Goal: Task Accomplishment & Management: Manage account settings

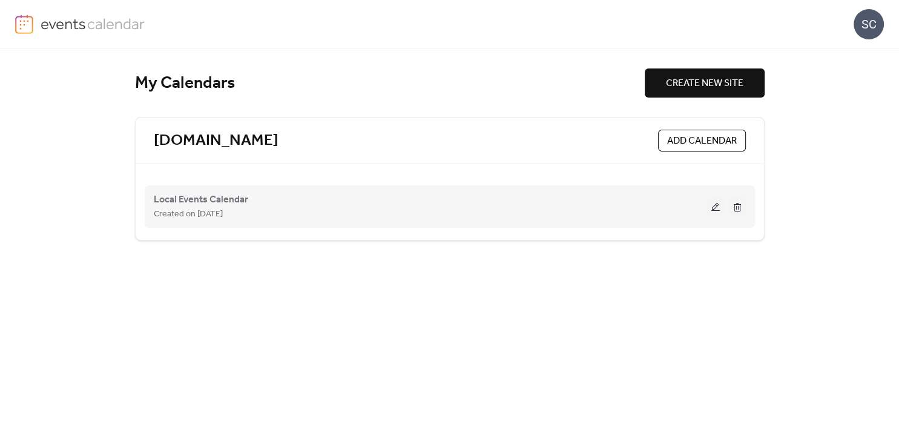
click at [711, 207] on button at bounding box center [715, 206] width 17 height 18
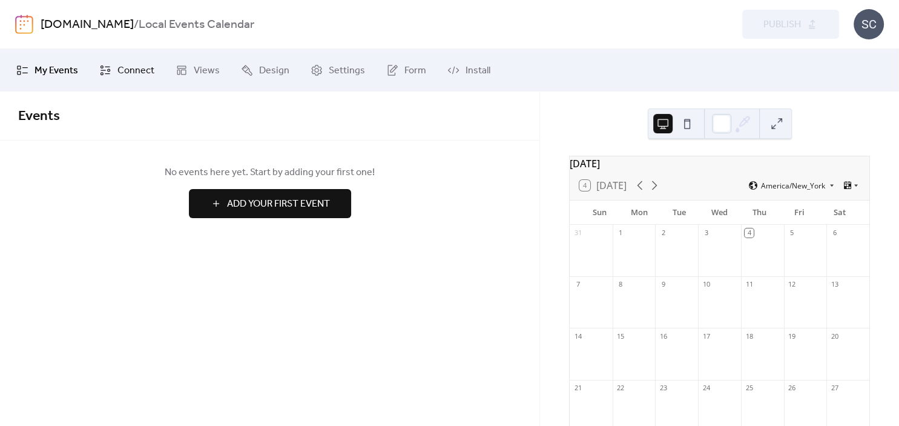
click at [149, 68] on span "Connect" at bounding box center [135, 71] width 37 height 15
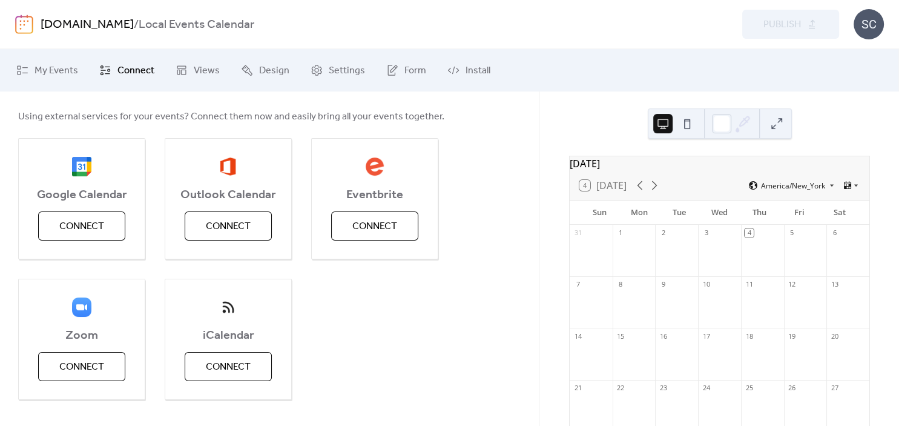
scroll to position [55, 0]
click at [247, 360] on span "Connect" at bounding box center [228, 367] width 45 height 15
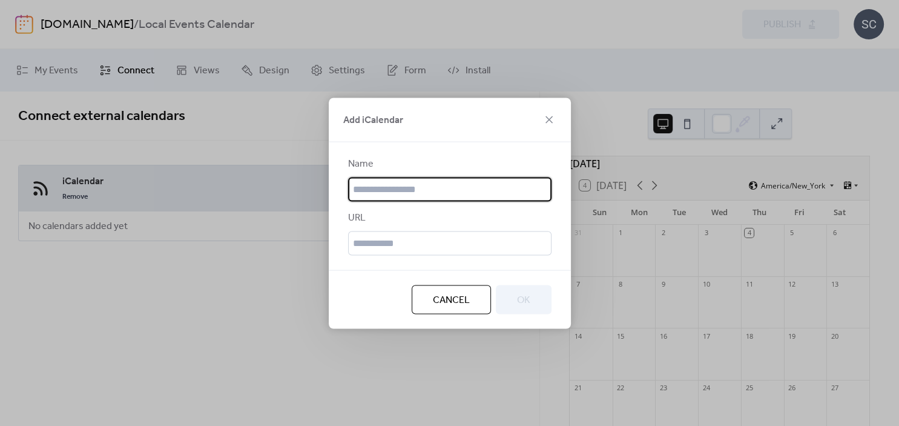
scroll to position [0, 0]
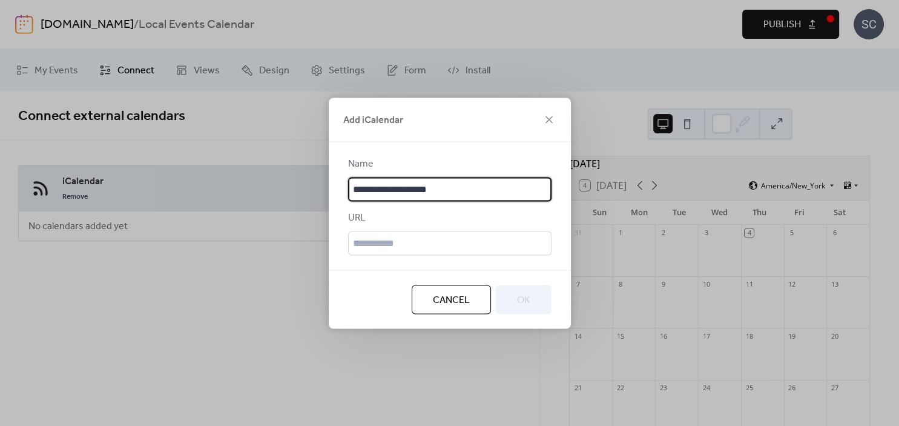
type input "**********"
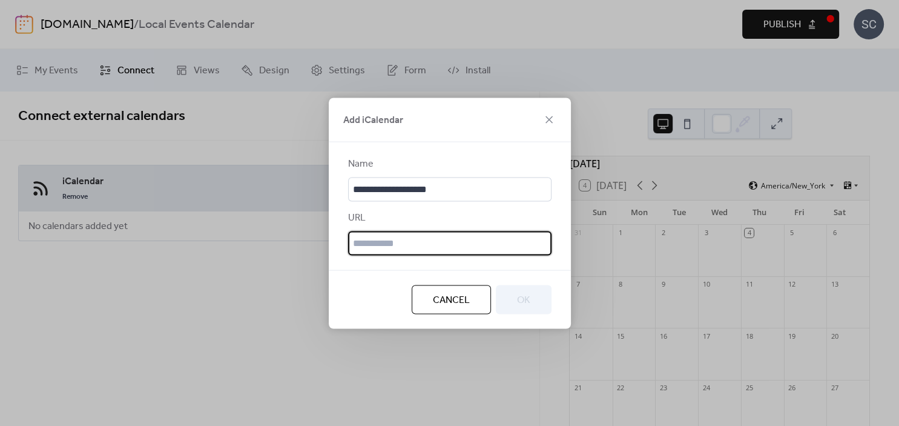
paste input "**********"
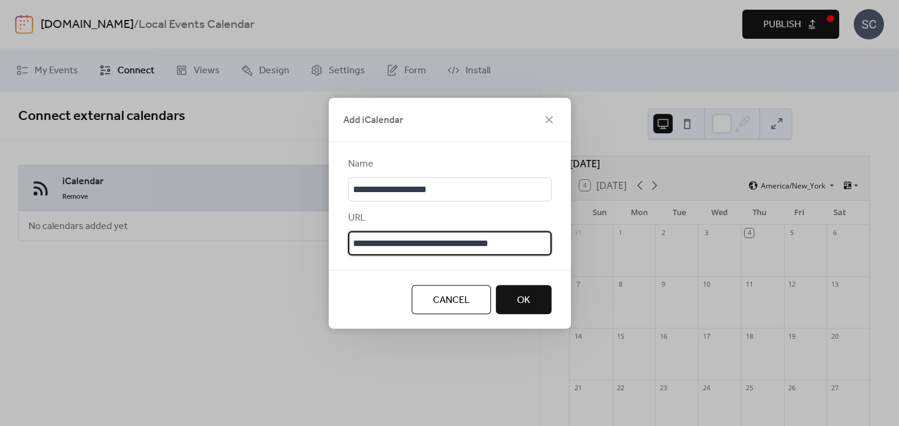
type input "**********"
click at [538, 302] on button "OK" at bounding box center [524, 299] width 56 height 29
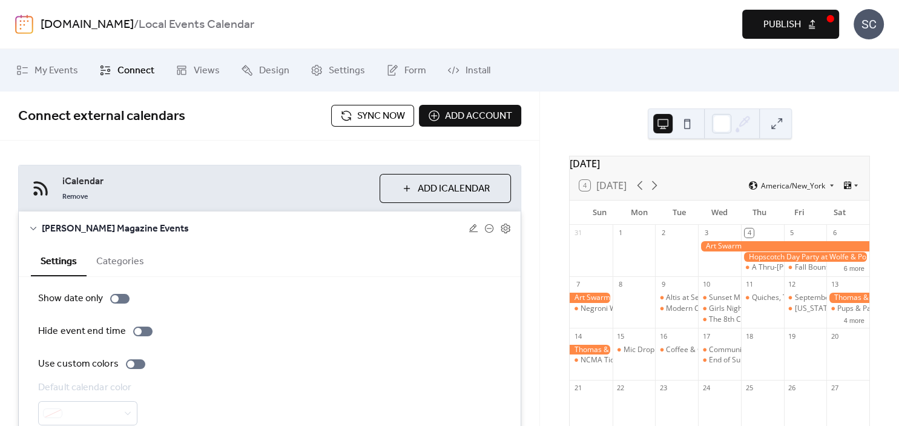
click at [722, 251] on div at bounding box center [783, 246] width 171 height 10
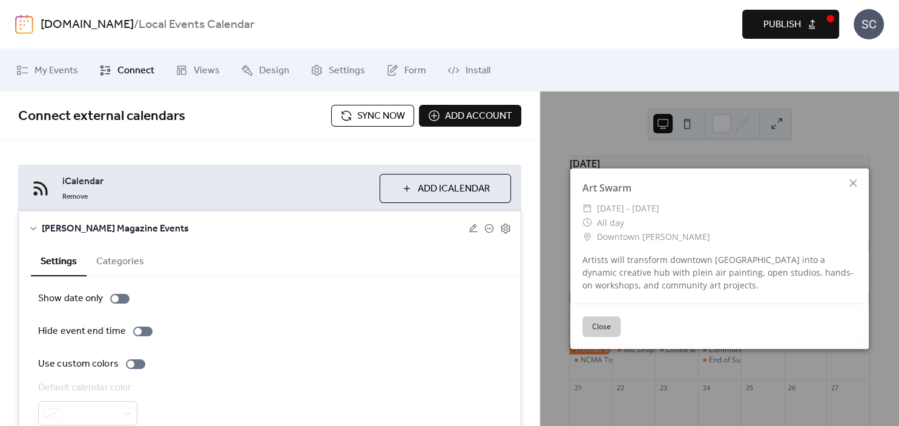
click at [607, 335] on button "Close" at bounding box center [602, 326] width 38 height 21
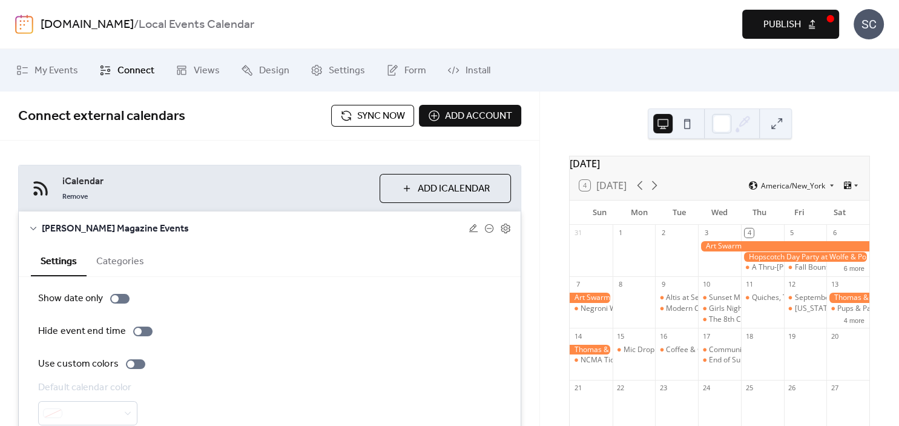
click at [724, 251] on div at bounding box center [783, 246] width 171 height 10
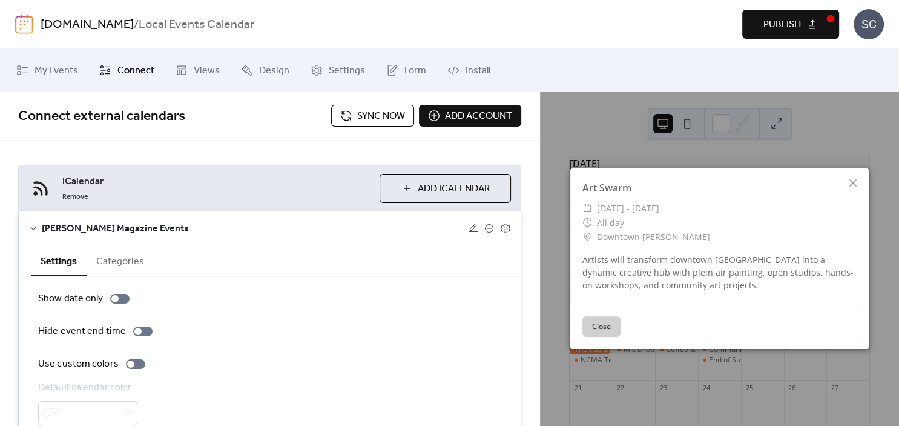
click at [609, 329] on button "Close" at bounding box center [602, 326] width 38 height 21
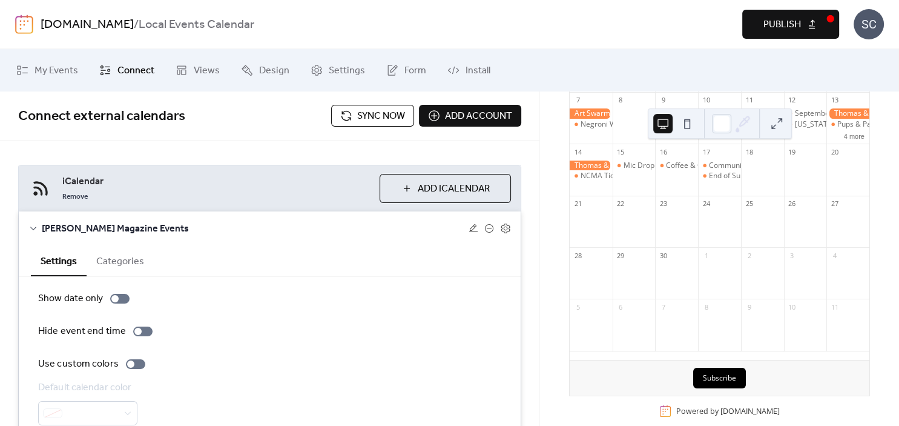
scroll to position [12, 0]
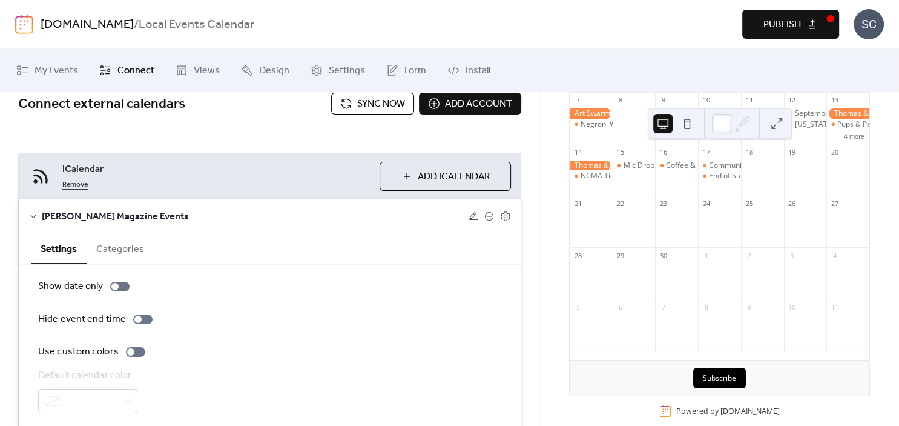
click at [71, 182] on link "Remove" at bounding box center [74, 183] width 25 height 15
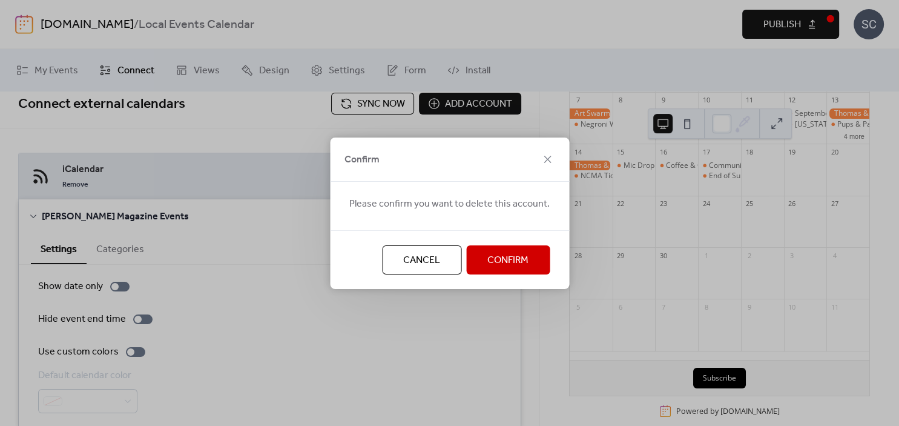
click at [500, 258] on span "Confirm" at bounding box center [507, 260] width 41 height 15
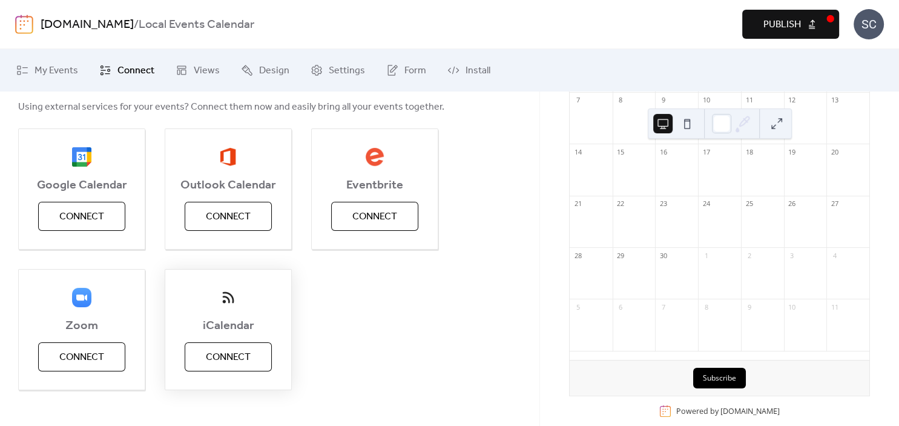
scroll to position [78, 0]
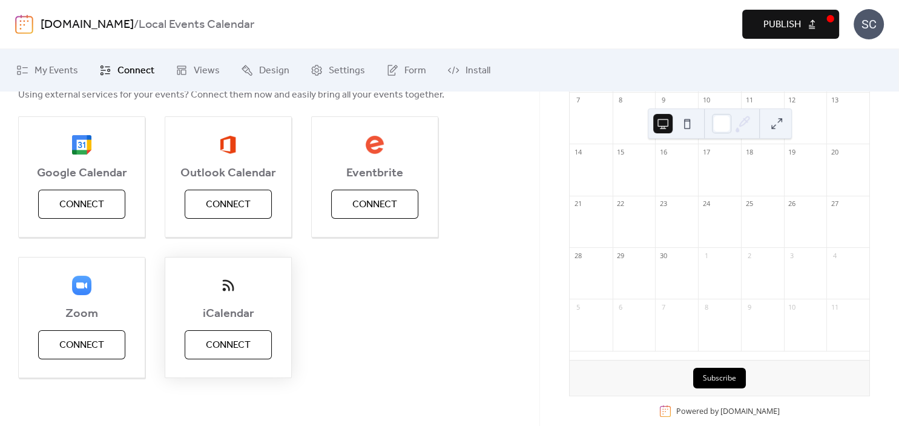
click at [234, 338] on span "Connect" at bounding box center [228, 345] width 45 height 15
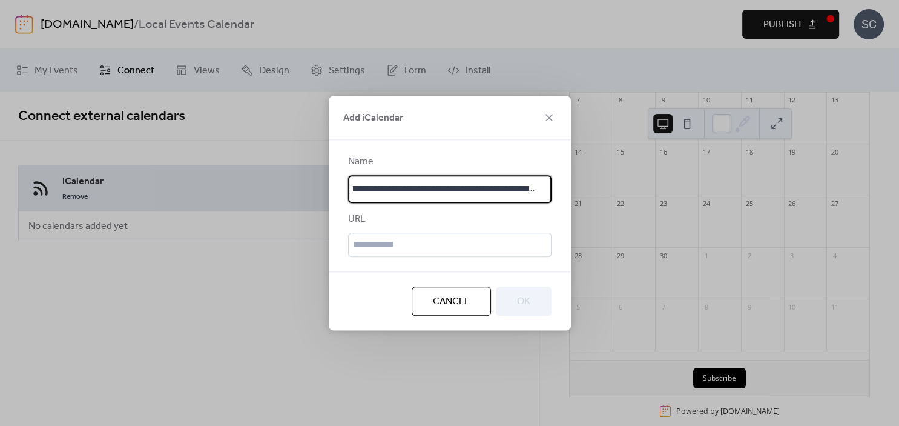
scroll to position [0, 0]
type input "*********"
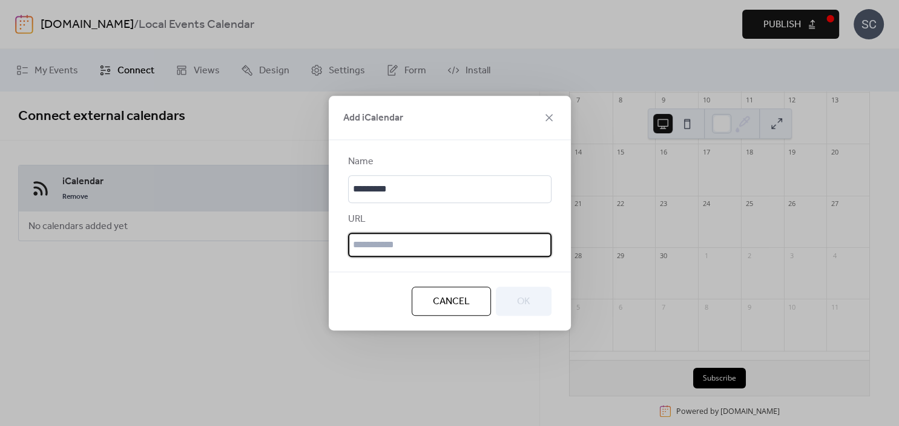
paste input "**********"
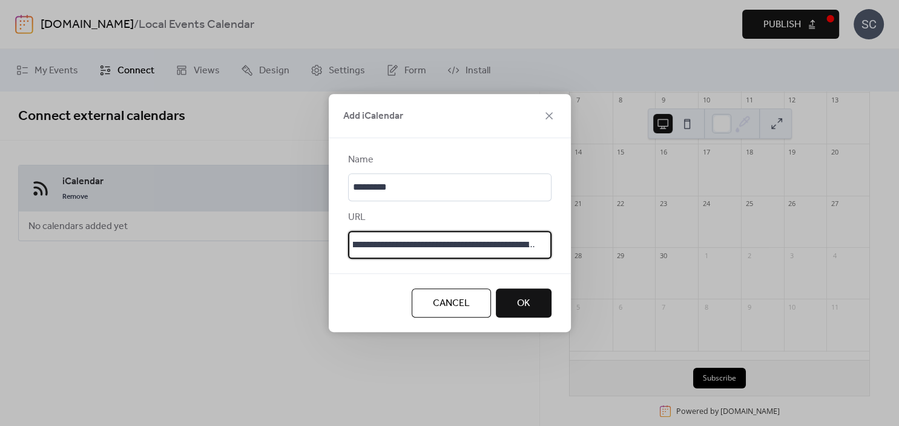
type input "**********"
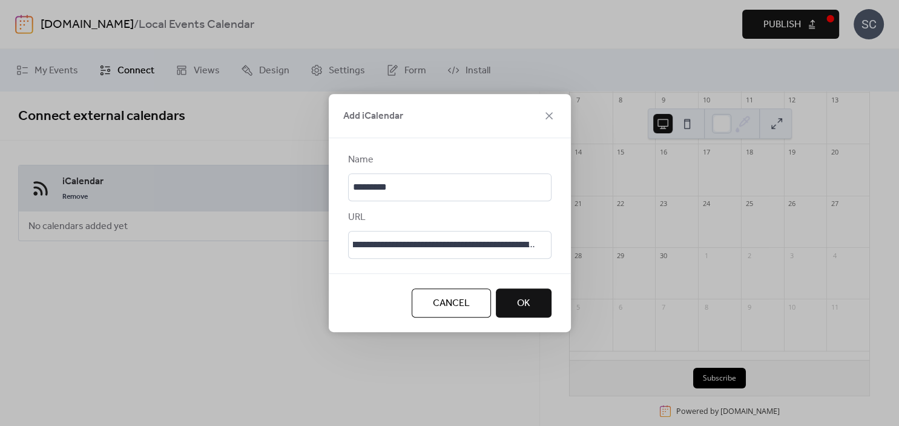
click at [535, 309] on button "OK" at bounding box center [524, 302] width 56 height 29
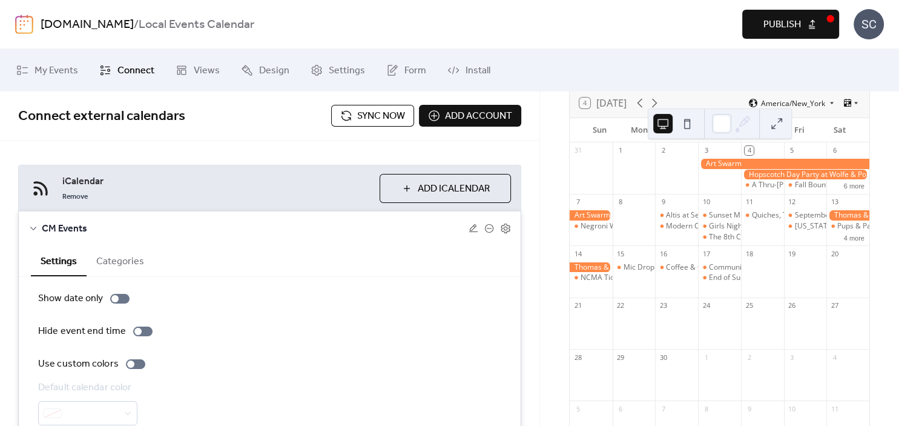
scroll to position [207, 0]
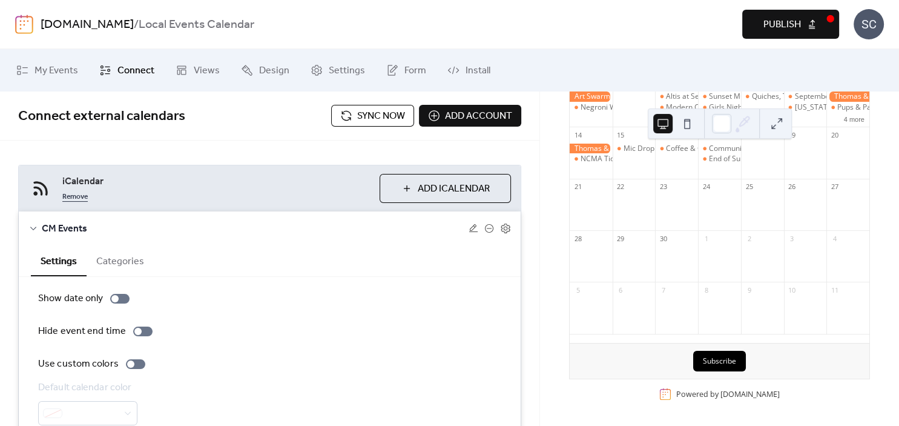
click at [81, 197] on link "Remove" at bounding box center [74, 195] width 25 height 15
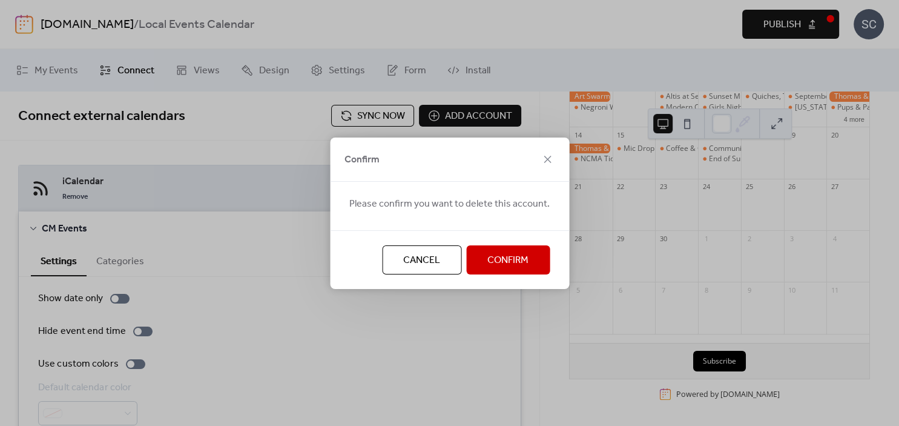
click at [507, 251] on button "Confirm" at bounding box center [508, 259] width 84 height 29
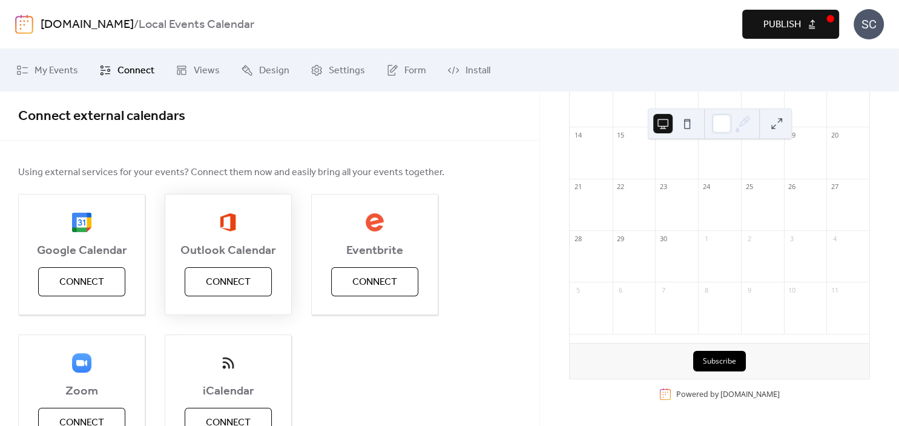
scroll to position [78, 0]
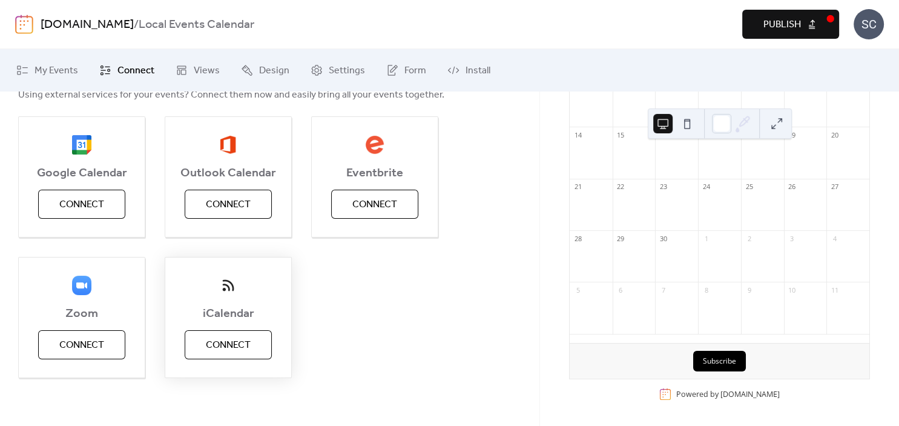
click at [219, 351] on span "Connect" at bounding box center [228, 345] width 45 height 15
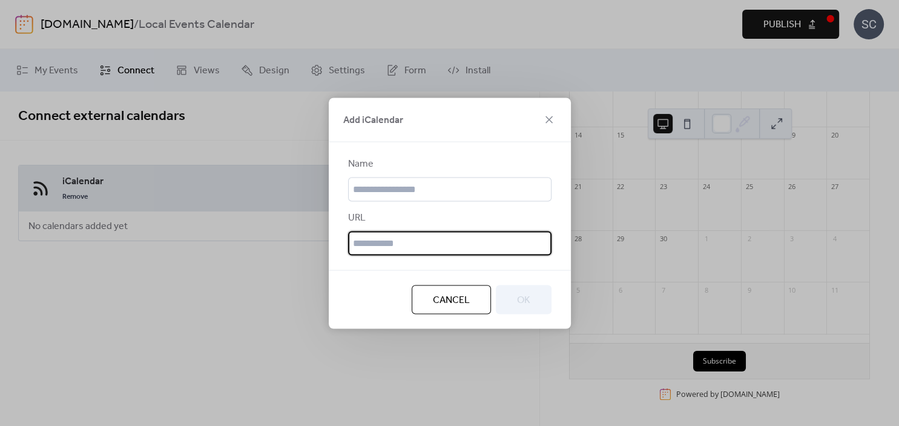
click at [414, 239] on input "text" at bounding box center [449, 243] width 203 height 24
paste input "**********"
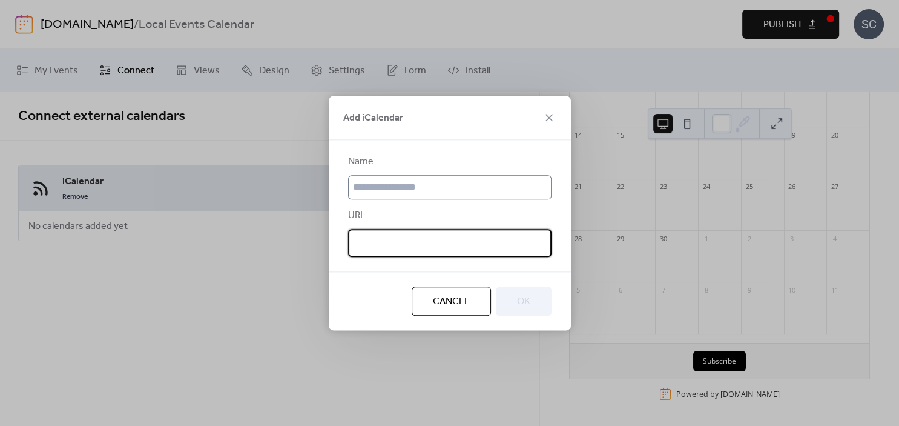
type input "**********"
click at [387, 192] on input "text" at bounding box center [449, 187] width 203 height 24
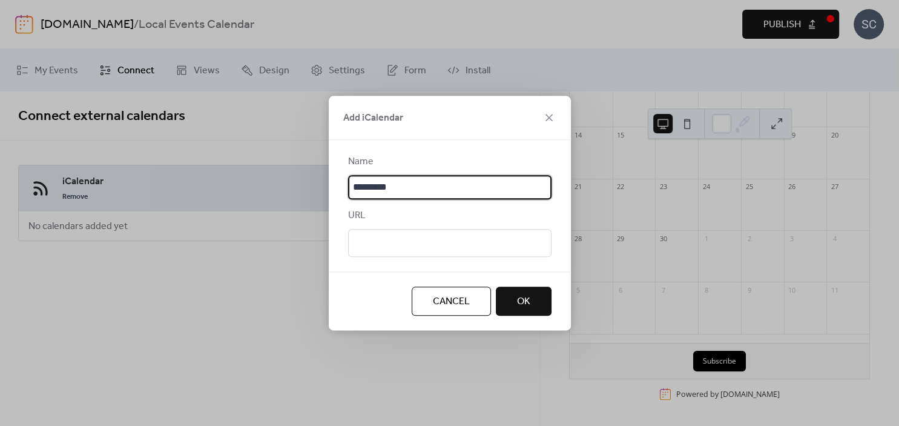
type input "*********"
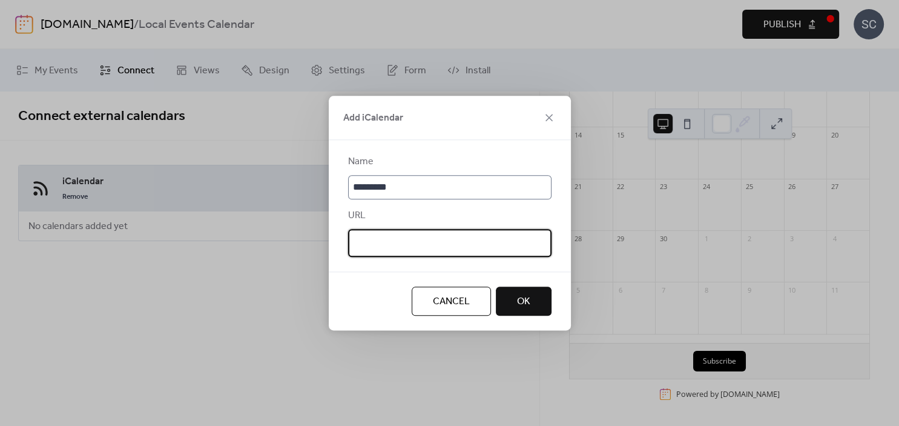
paste input "text"
type input "**********"
click at [536, 305] on button "OK" at bounding box center [524, 300] width 56 height 29
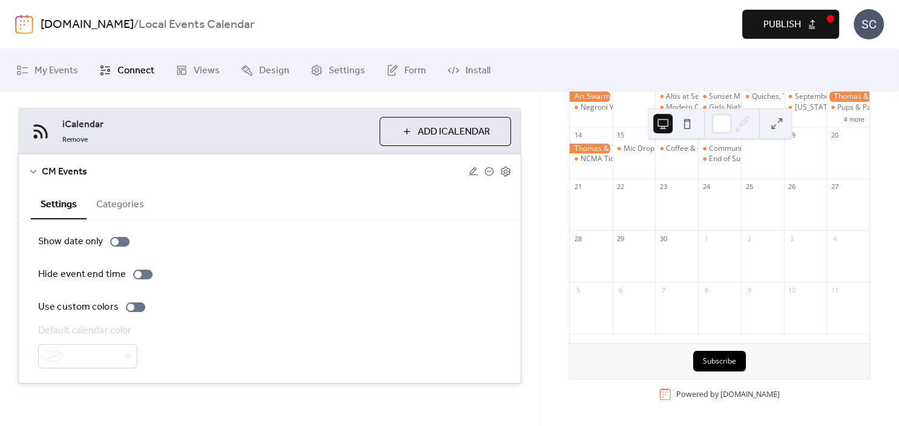
scroll to position [62, 0]
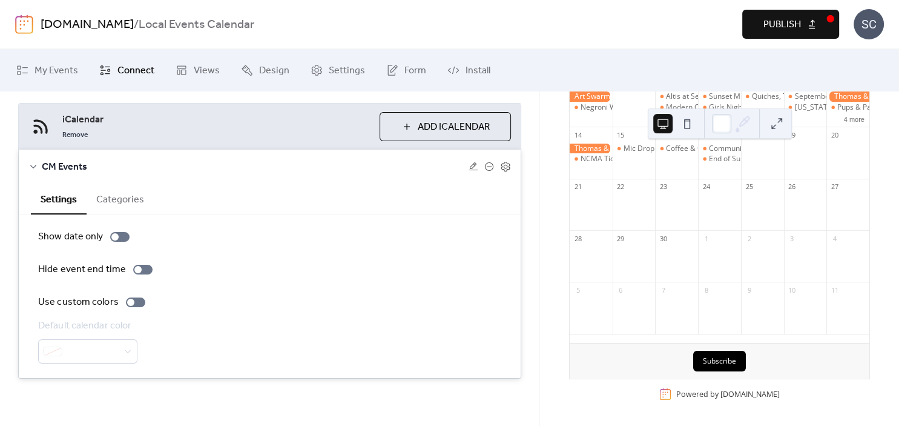
click at [131, 193] on button "Categories" at bounding box center [120, 198] width 67 height 30
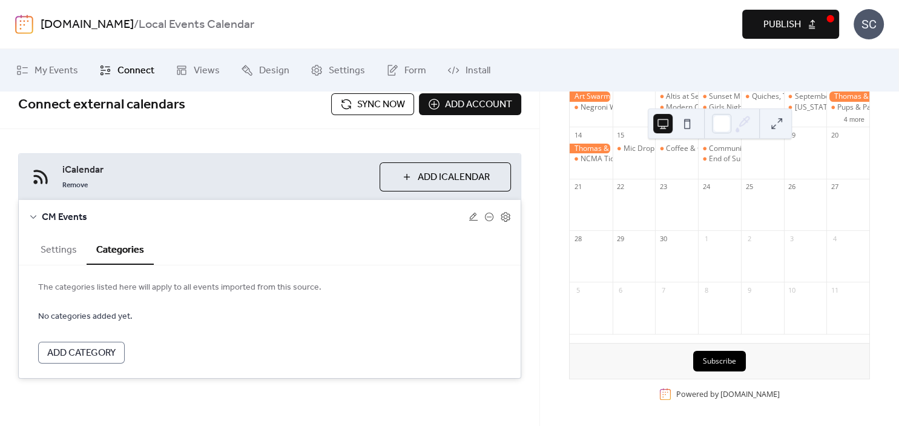
scroll to position [0, 0]
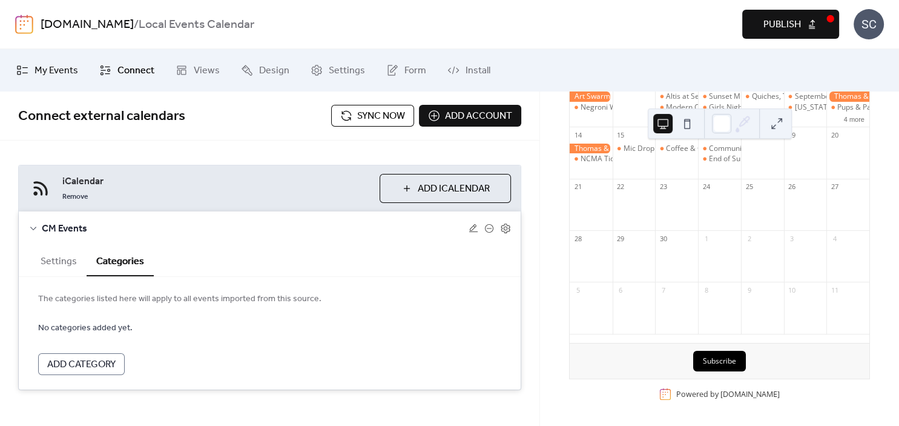
click at [46, 61] on link "My Events" at bounding box center [47, 70] width 80 height 33
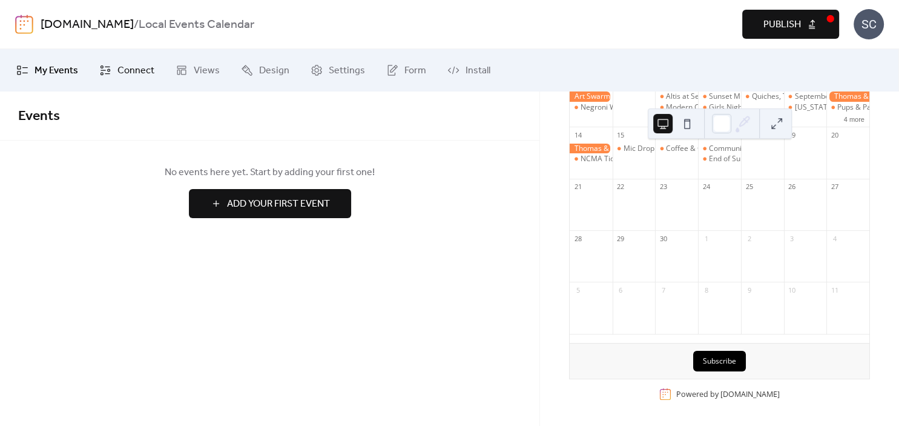
click at [127, 71] on span "Connect" at bounding box center [135, 71] width 37 height 15
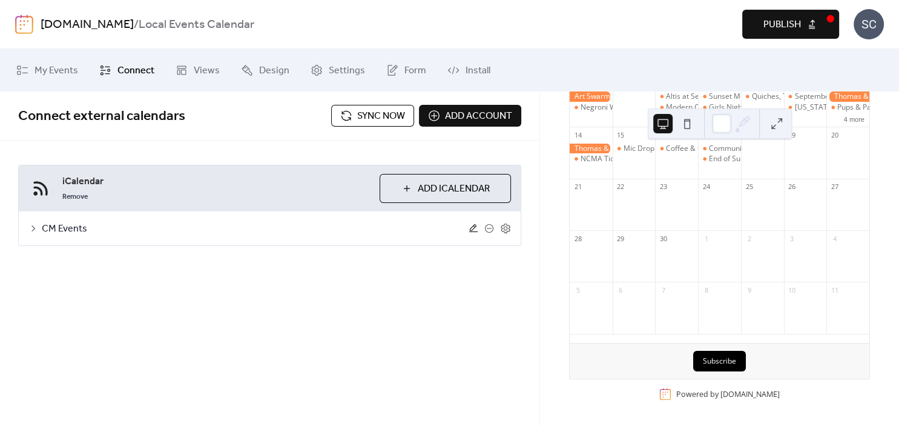
click at [476, 229] on icon at bounding box center [474, 228] width 10 height 10
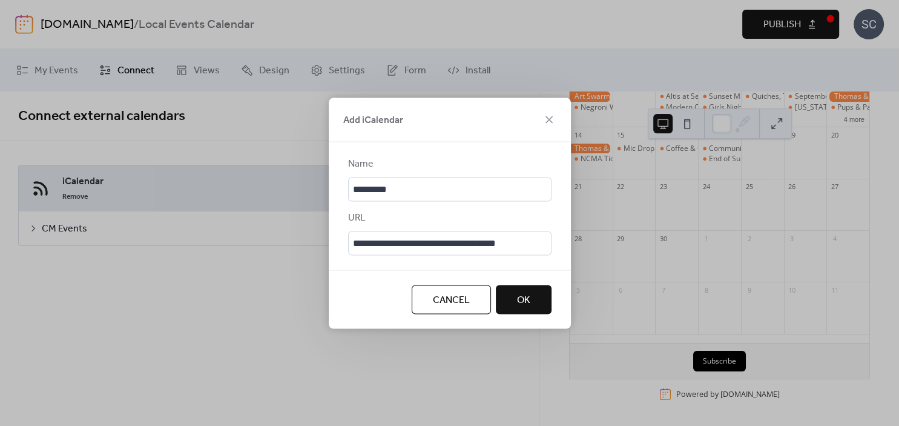
click at [449, 314] on button "Cancel" at bounding box center [451, 299] width 79 height 29
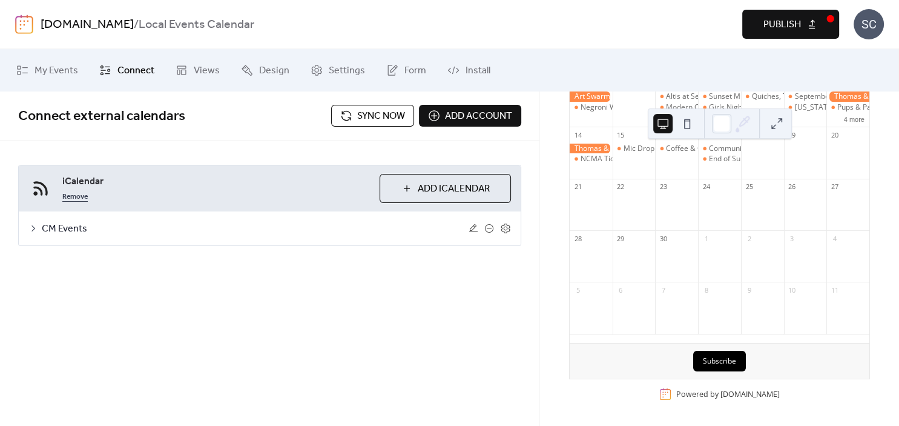
click at [80, 197] on link "Remove" at bounding box center [74, 195] width 25 height 15
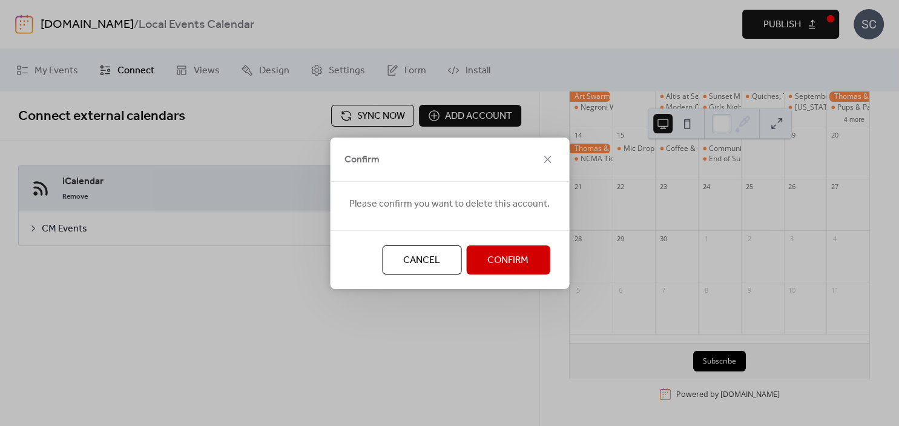
click at [527, 260] on button "Confirm" at bounding box center [508, 259] width 84 height 29
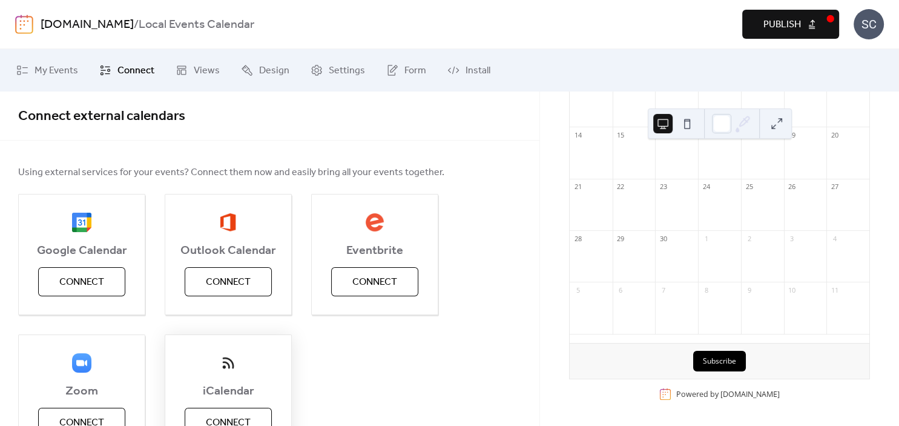
scroll to position [58, 0]
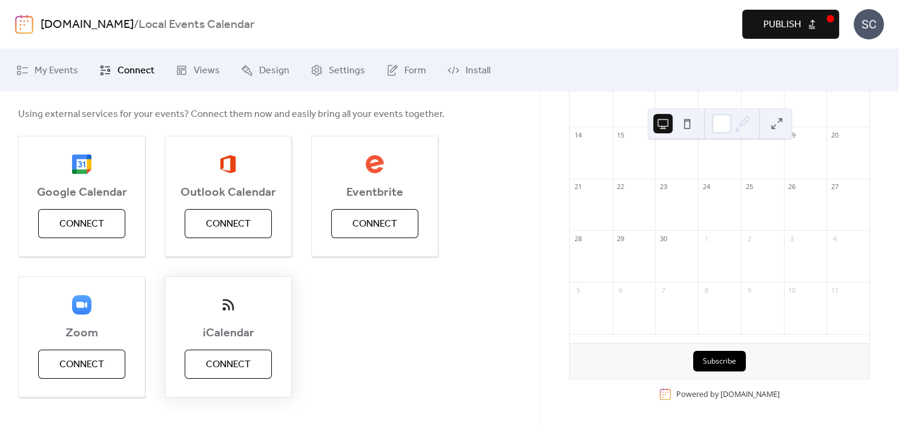
click at [236, 366] on span "Connect" at bounding box center [228, 364] width 45 height 15
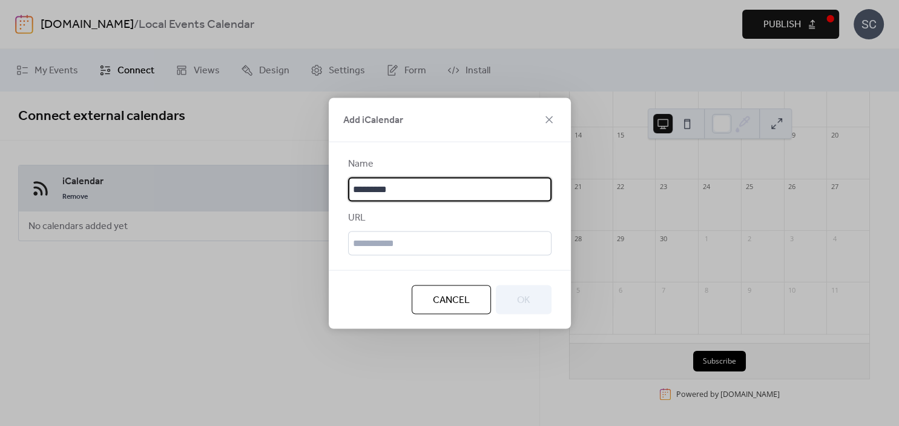
type input "*********"
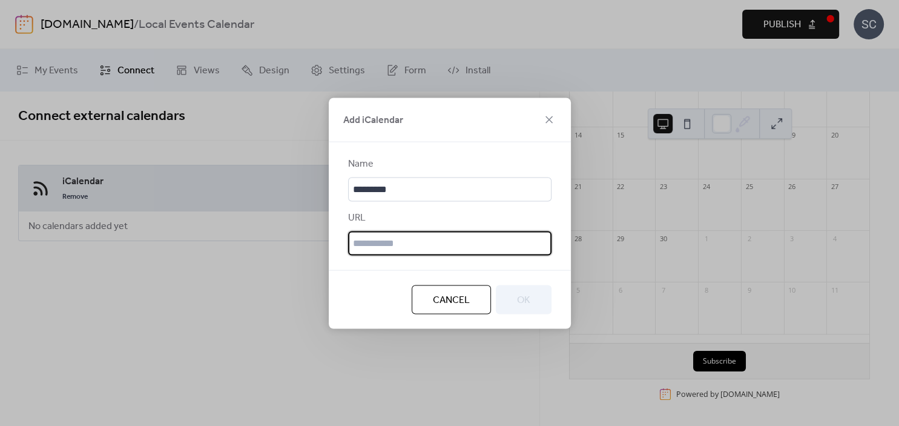
paste input "**********"
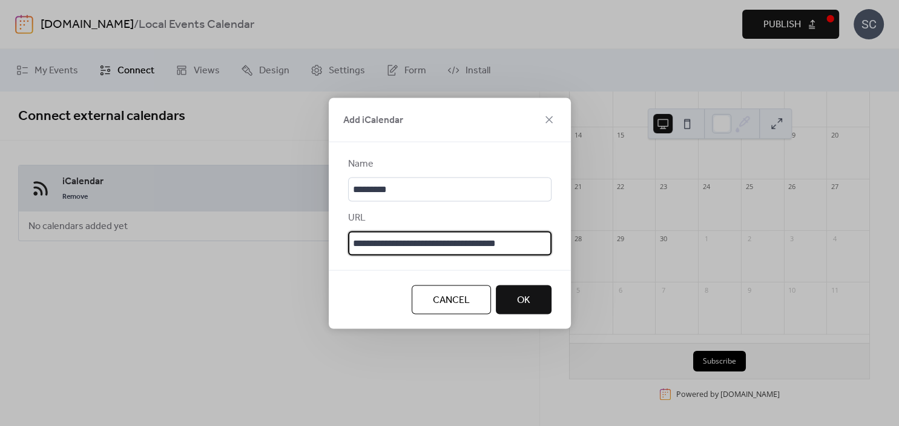
type input "**********"
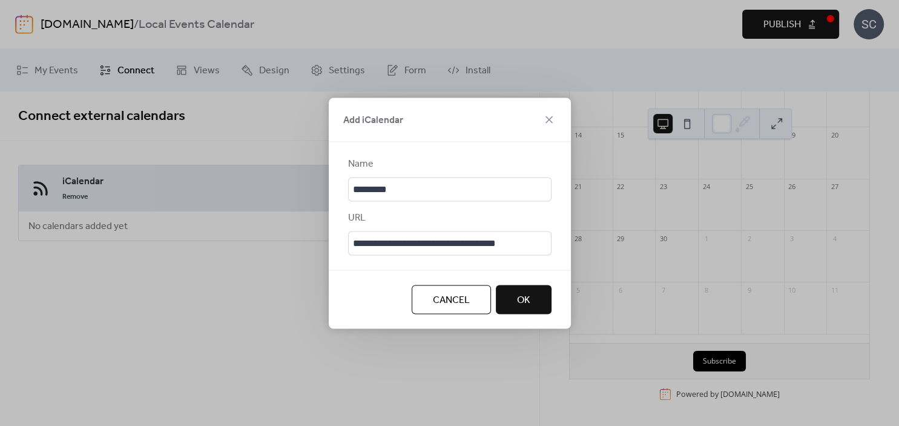
click button "OK" at bounding box center [524, 299] width 56 height 29
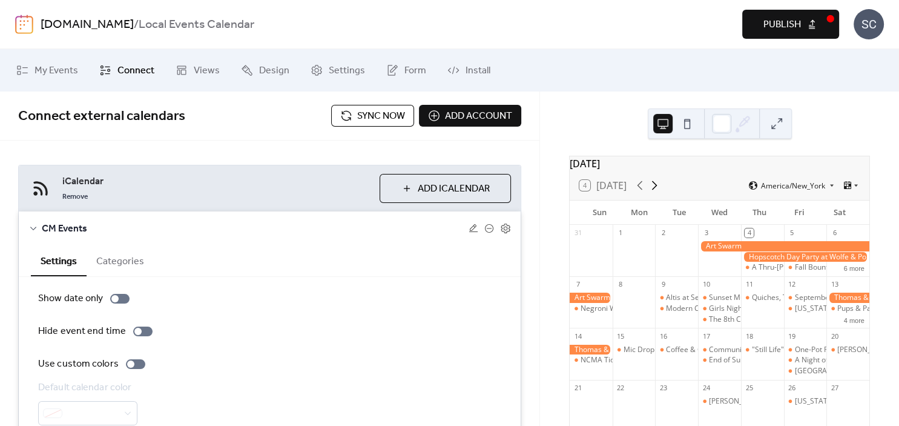
click at [655, 190] on icon at bounding box center [654, 185] width 5 height 9
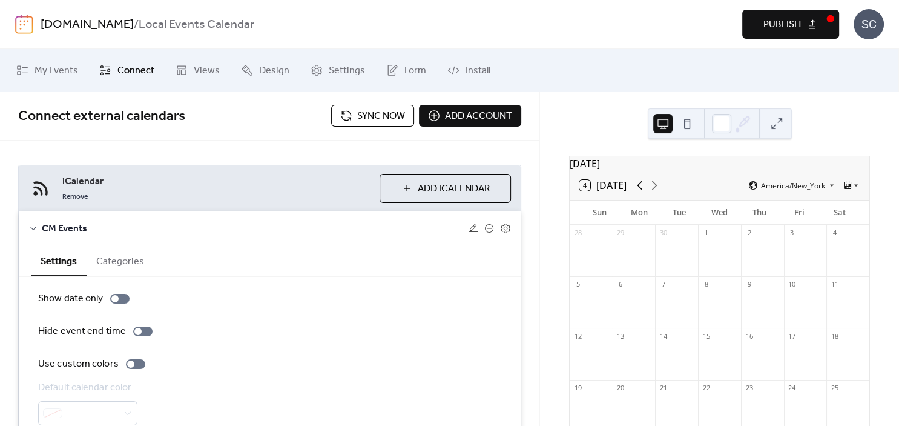
click at [640, 190] on icon at bounding box center [640, 185] width 5 height 9
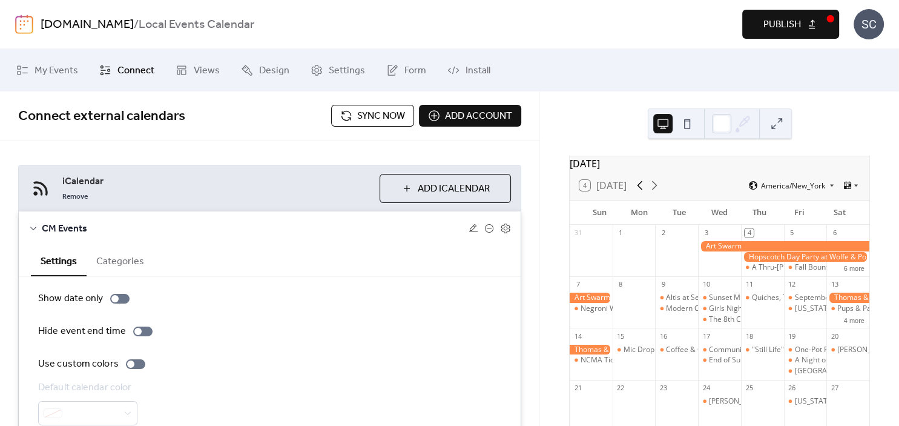
scroll to position [33, 0]
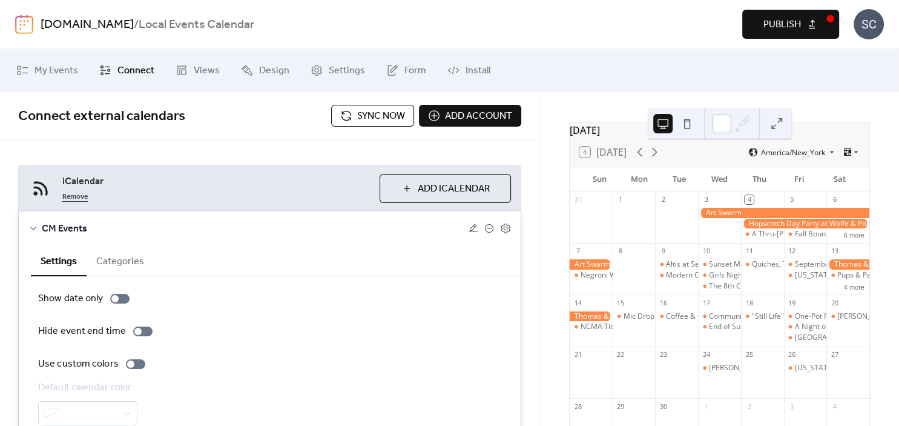
click at [80, 200] on link "Remove" at bounding box center [74, 195] width 25 height 15
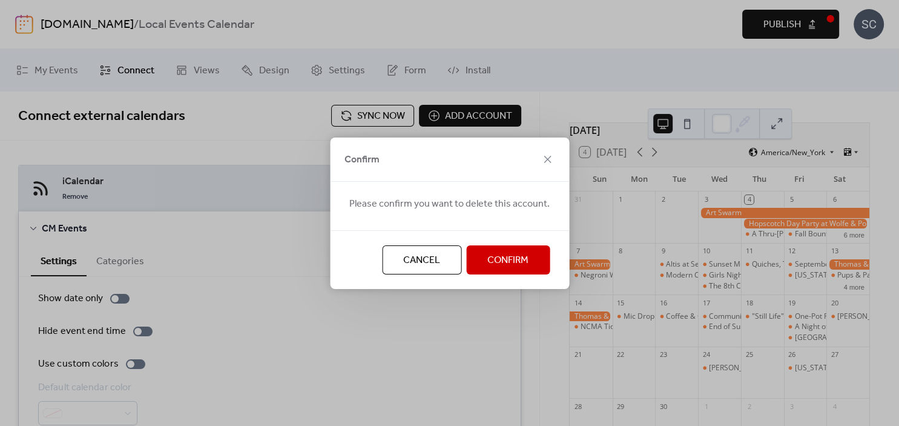
click at [513, 263] on span "Confirm" at bounding box center [507, 260] width 41 height 15
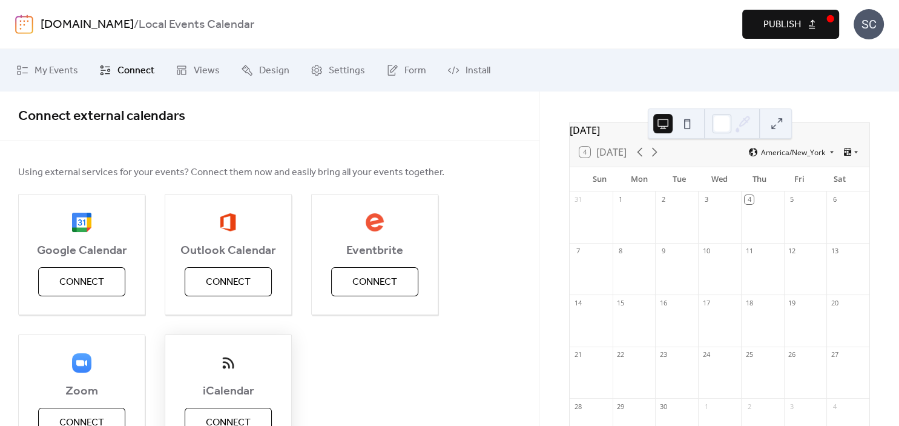
click at [239, 415] on span "Connect" at bounding box center [228, 422] width 45 height 15
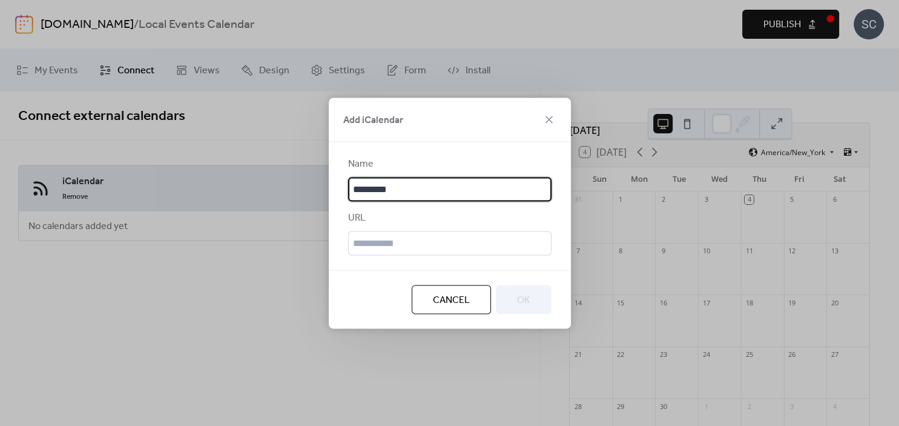
type input "*********"
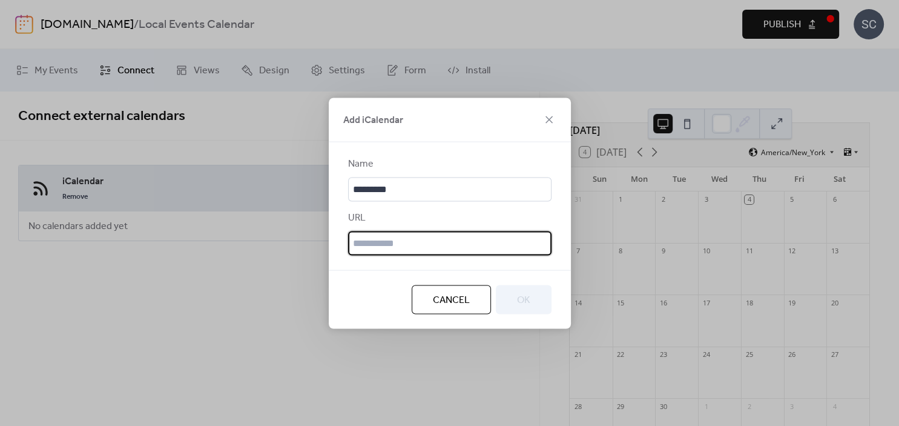
paste input "**********"
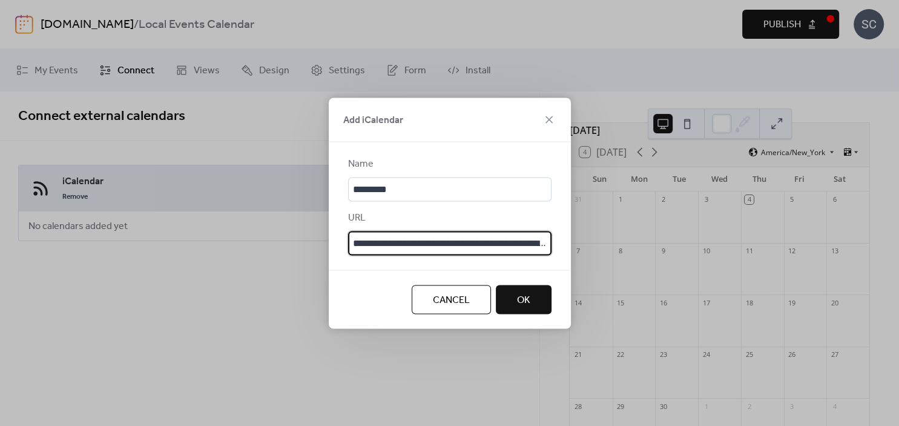
scroll to position [0, 76]
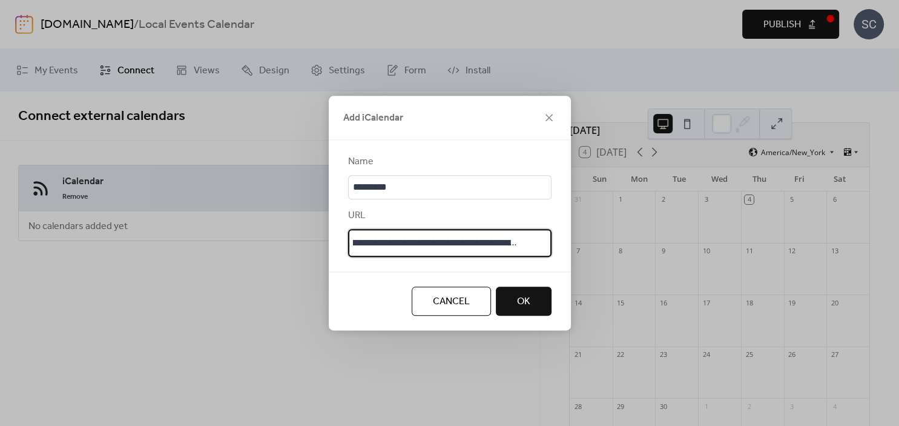
type input "**********"
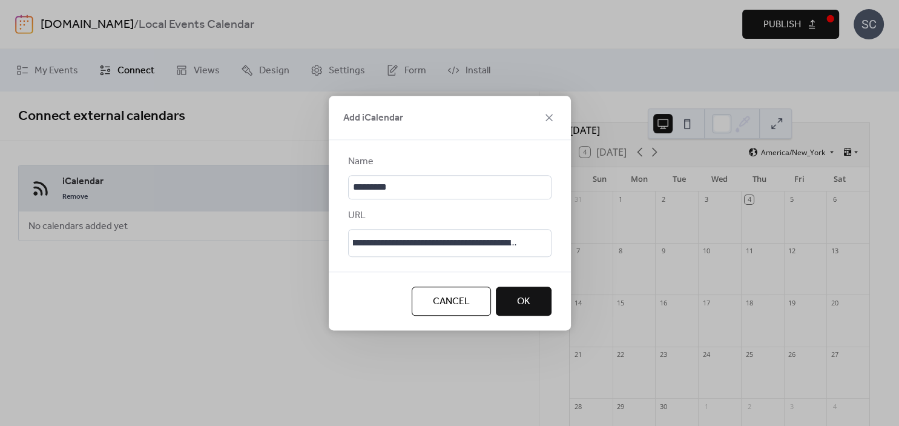
click at [511, 302] on button "OK" at bounding box center [524, 300] width 56 height 29
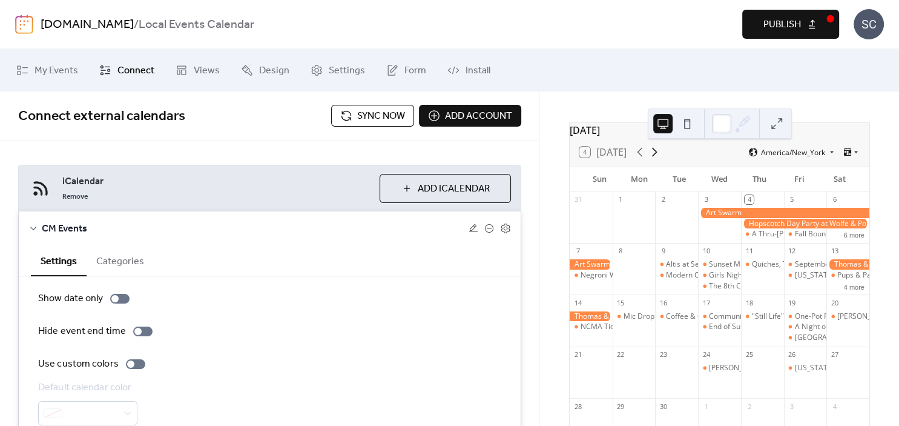
click at [659, 159] on icon at bounding box center [654, 152] width 15 height 15
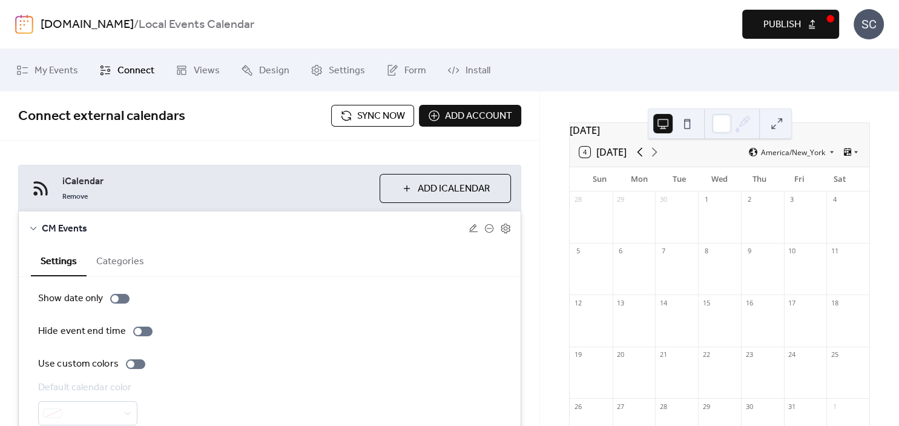
click at [640, 157] on icon at bounding box center [640, 152] width 5 height 9
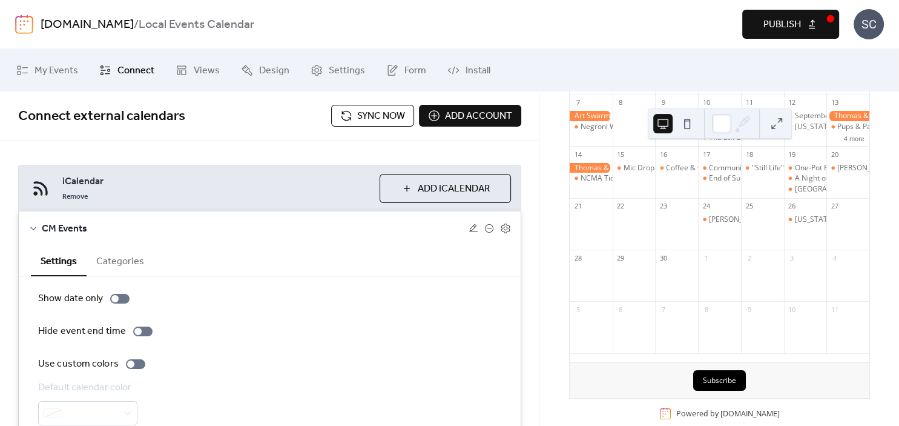
scroll to position [207, 0]
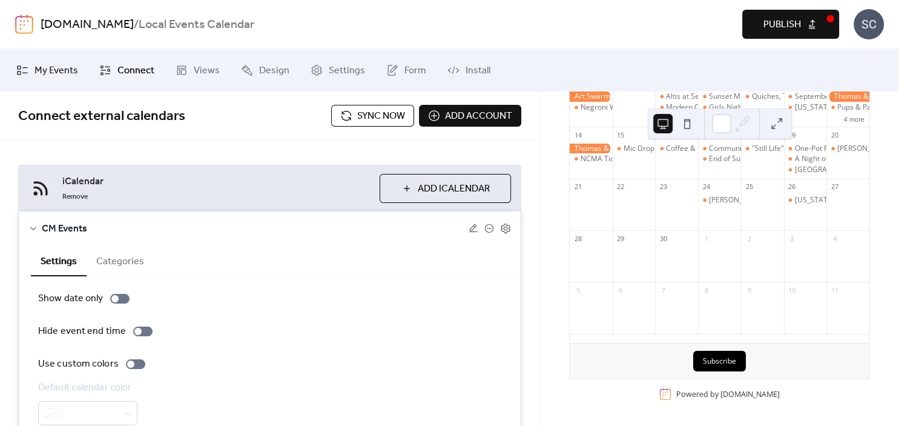
click at [53, 69] on span "My Events" at bounding box center [57, 71] width 44 height 15
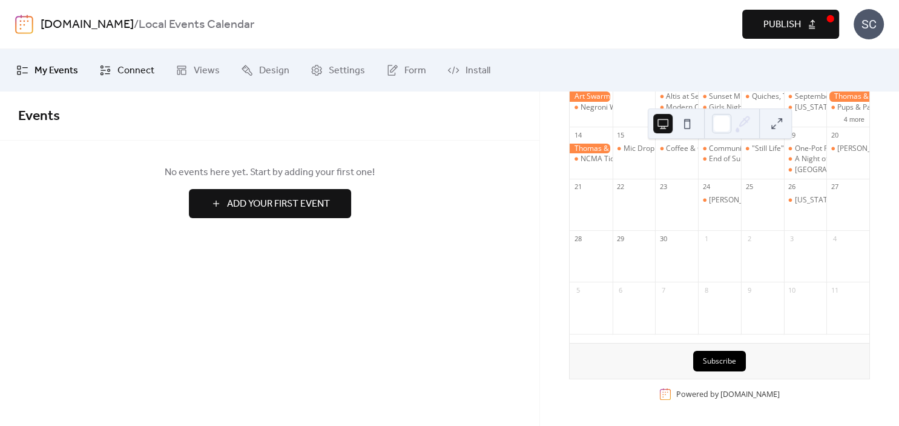
click at [121, 70] on span "Connect" at bounding box center [135, 71] width 37 height 15
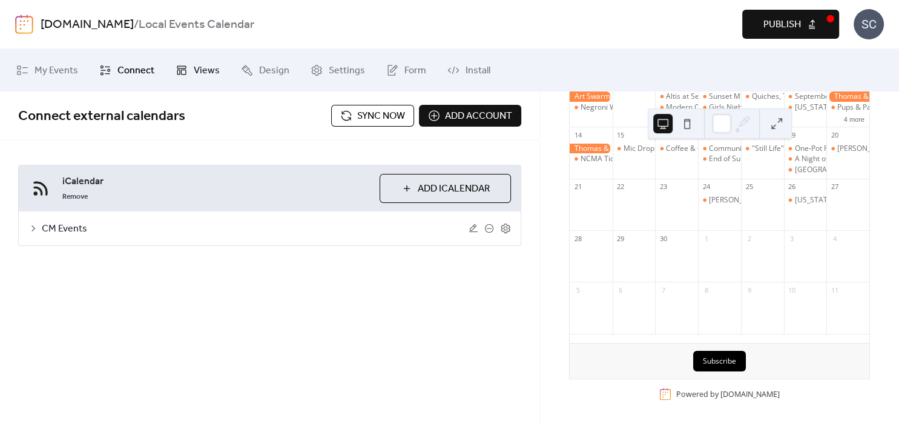
click at [185, 70] on icon at bounding box center [182, 70] width 12 height 12
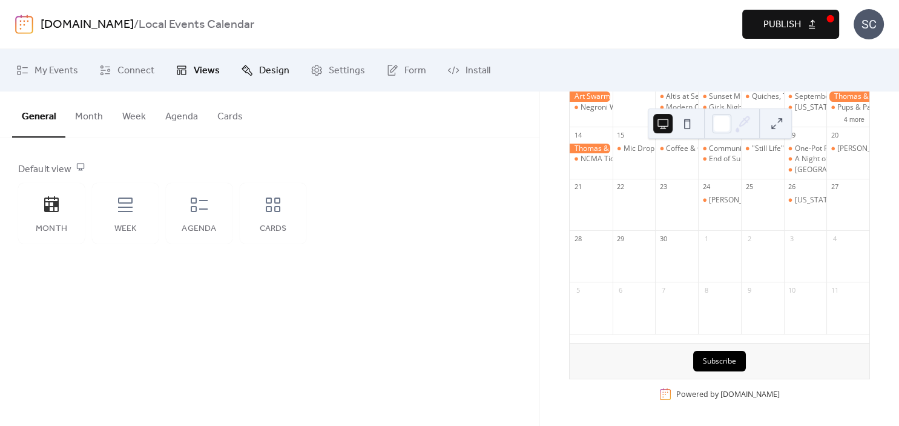
click at [256, 79] on link "Design" at bounding box center [265, 70] width 67 height 33
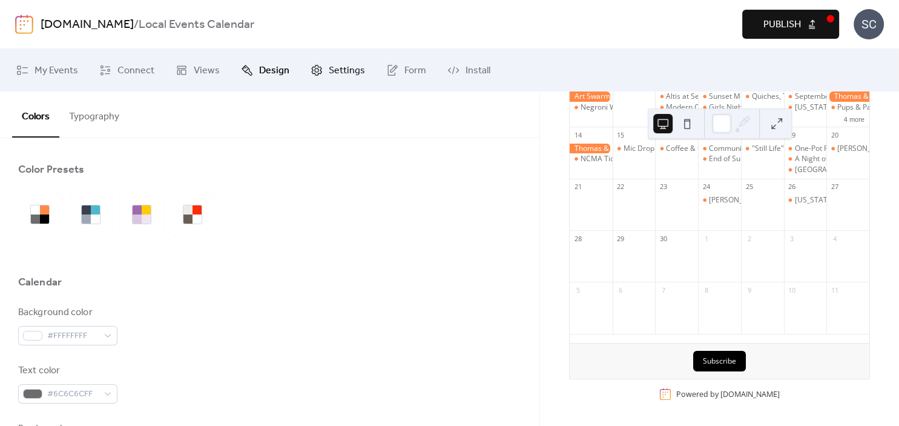
click at [332, 80] on link "Settings" at bounding box center [338, 70] width 73 height 33
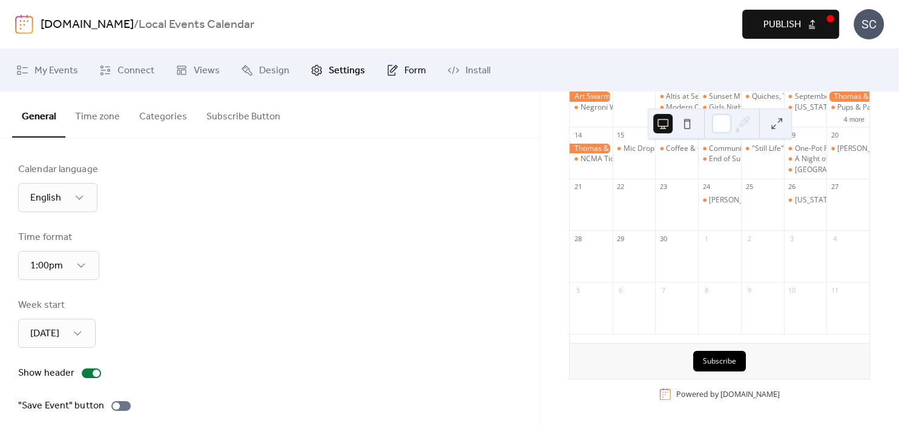
click at [392, 78] on link "Form" at bounding box center [406, 70] width 58 height 33
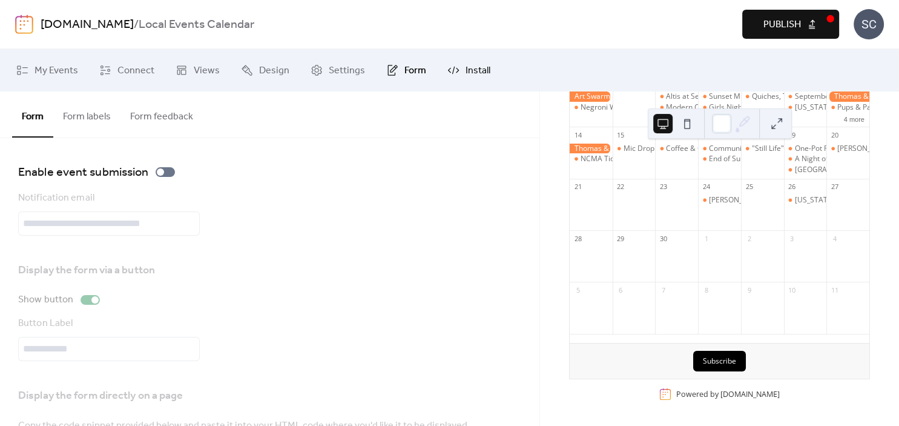
click at [459, 70] on link "Install" at bounding box center [468, 70] width 61 height 33
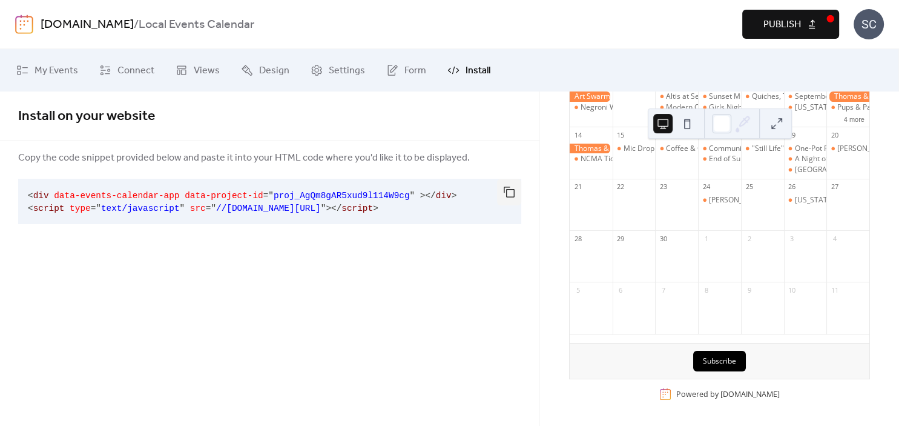
click at [597, 149] on div at bounding box center [591, 149] width 43 height 10
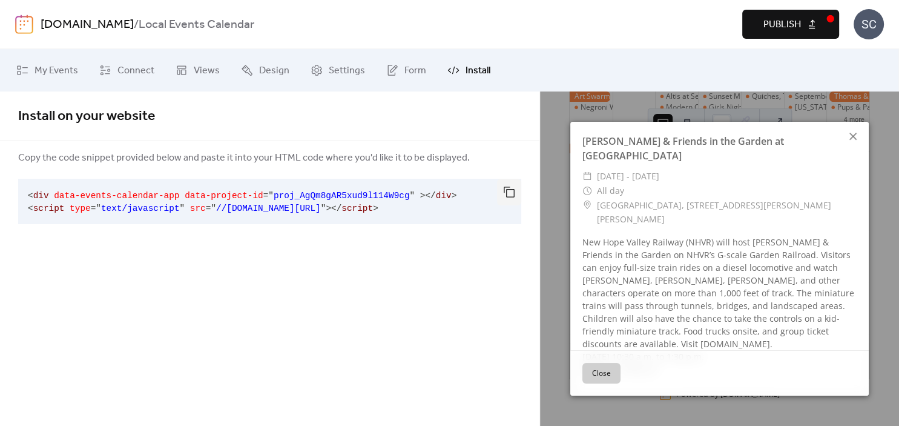
click at [854, 137] on icon at bounding box center [853, 136] width 15 height 15
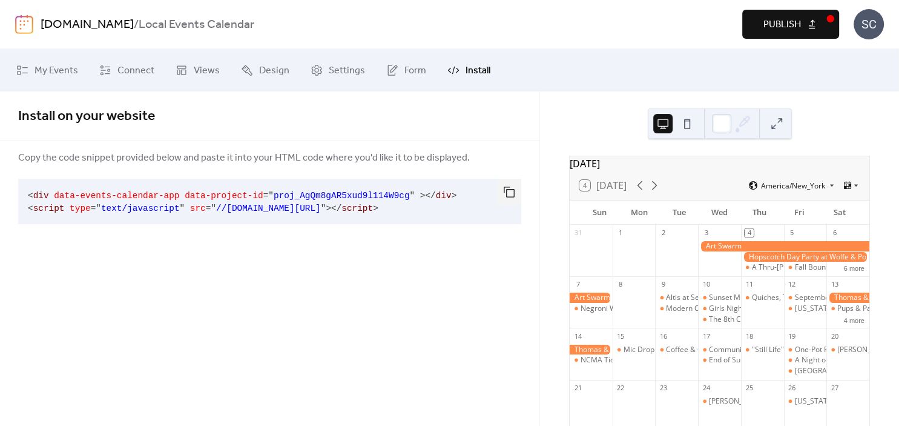
click at [787, 18] on span "Publish" at bounding box center [783, 25] width 38 height 15
click at [276, 214] on pre "< div data-events-calendar-app data-project-id = " proj_AgQm8gAR5xud9l114W9cg "…" at bounding box center [260, 201] width 484 height 45
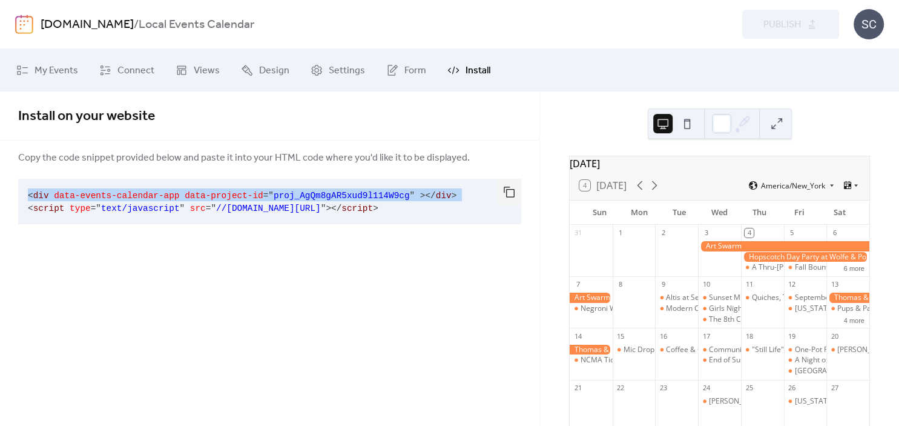
click at [276, 214] on pre "< div data-events-calendar-app data-project-id = " proj_AgQm8gAR5xud9l114W9cg "…" at bounding box center [260, 201] width 484 height 45
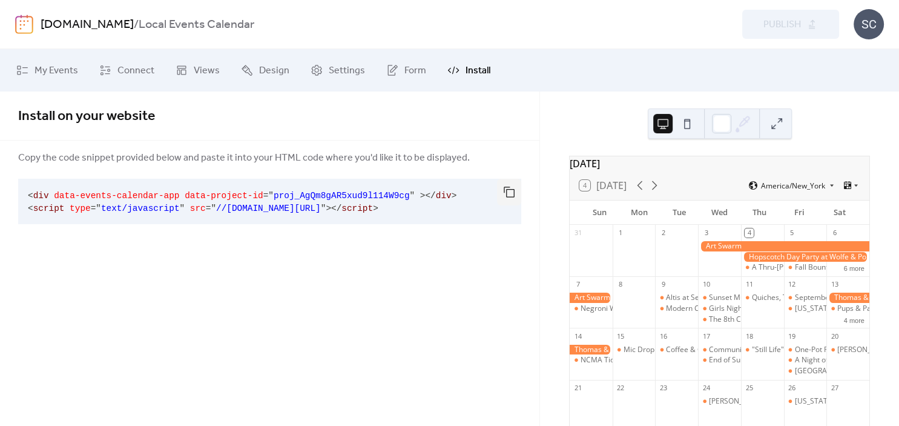
click at [296, 188] on pre "< div data-events-calendar-app data-project-id = " proj_AgQm8gAR5xud9l114W9cg "…" at bounding box center [260, 201] width 484 height 45
drag, startPoint x: 296, startPoint y: 188, endPoint x: 322, endPoint y: 208, distance: 32.3
click at [322, 208] on pre "< div data-events-calendar-app data-project-id = " proj_AgQm8gAR5xud9l114W9cg "…" at bounding box center [260, 201] width 484 height 45
click at [509, 200] on button "button" at bounding box center [509, 192] width 24 height 27
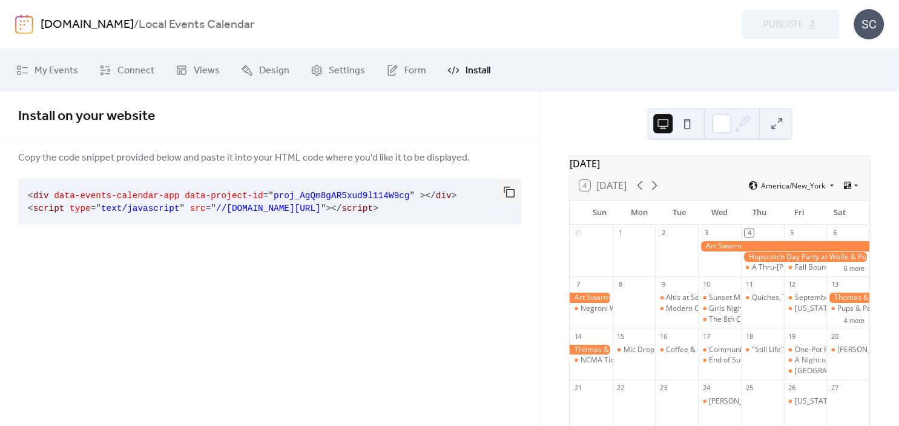
click at [715, 251] on div at bounding box center [783, 246] width 171 height 10
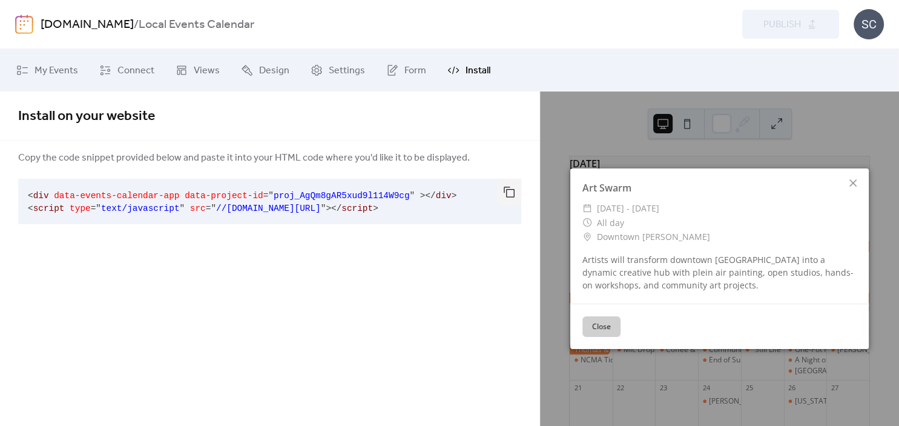
click at [613, 333] on button "Close" at bounding box center [602, 326] width 38 height 21
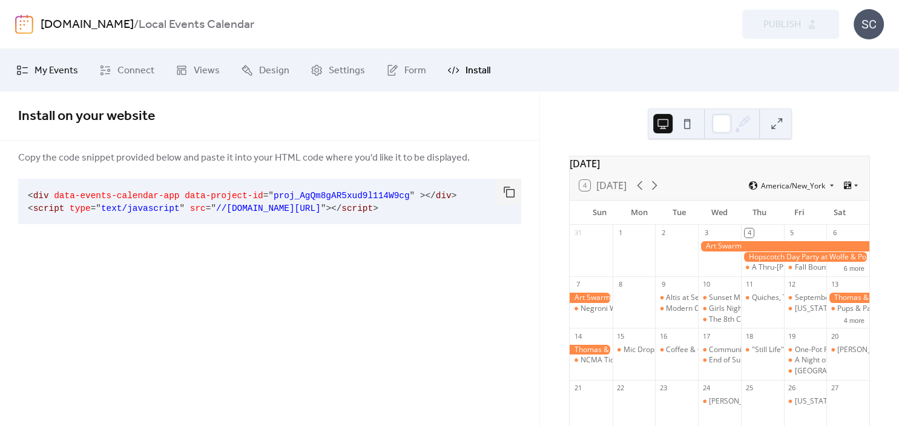
click at [57, 76] on span "My Events" at bounding box center [57, 71] width 44 height 15
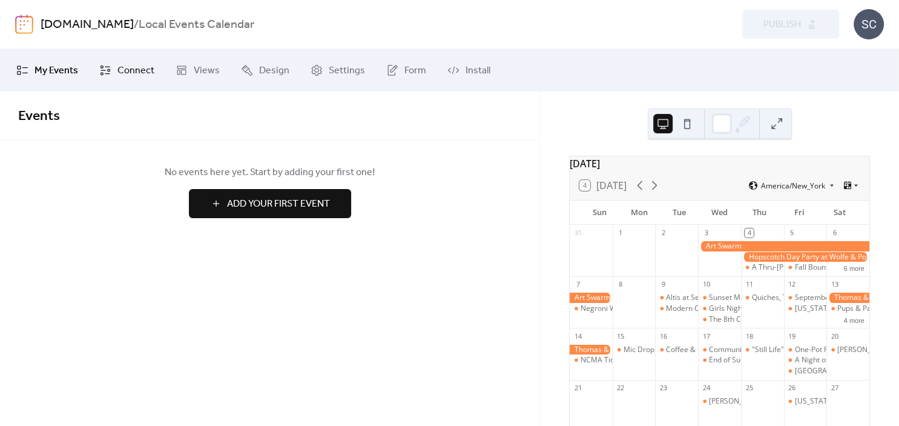
click at [118, 69] on span "Connect" at bounding box center [135, 71] width 37 height 15
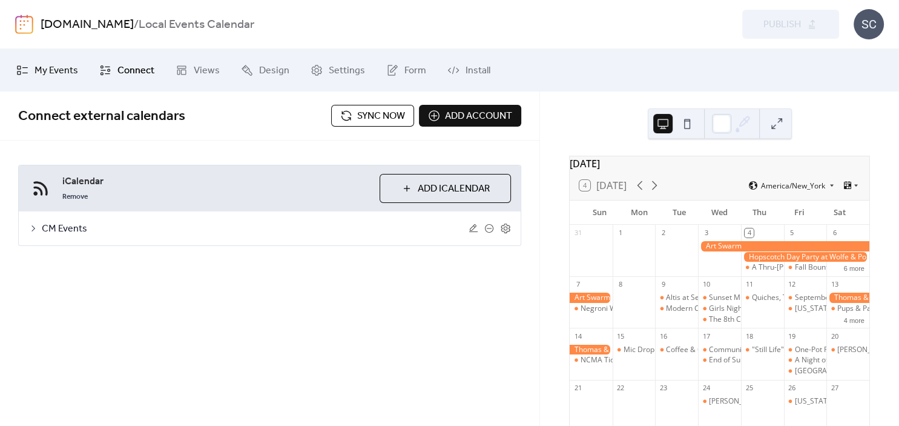
click at [52, 64] on span "My Events" at bounding box center [57, 71] width 44 height 15
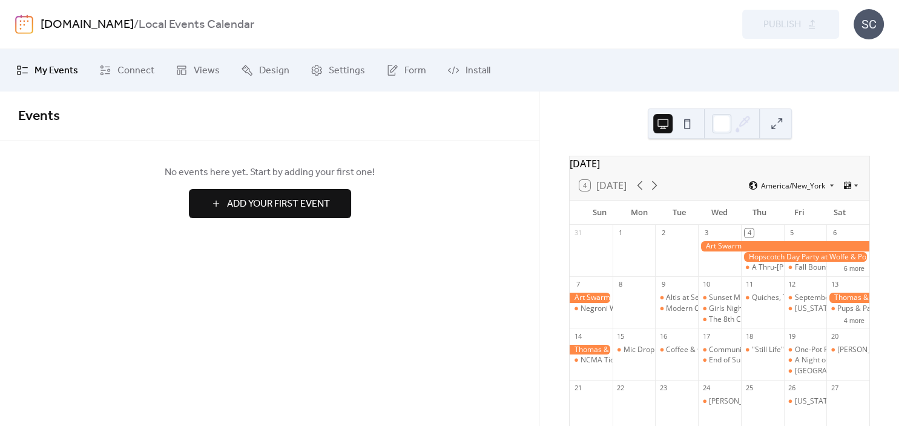
click at [307, 199] on span "Add Your First Event" at bounding box center [278, 204] width 103 height 15
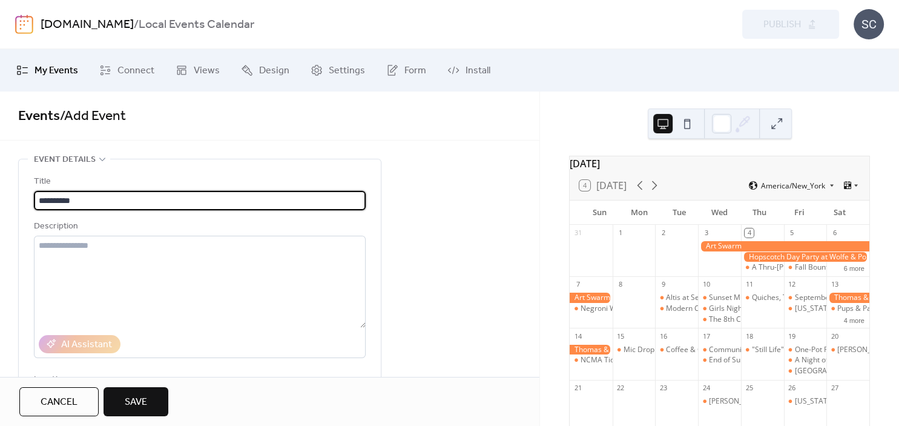
type input "**********"
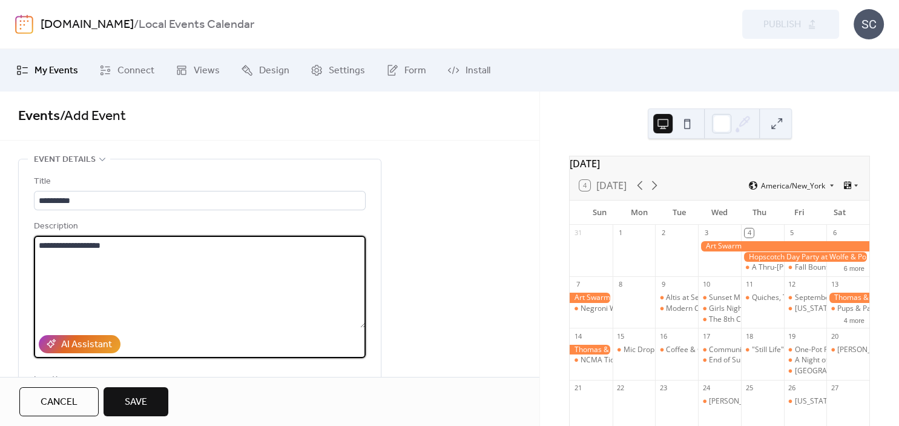
type textarea "**********"
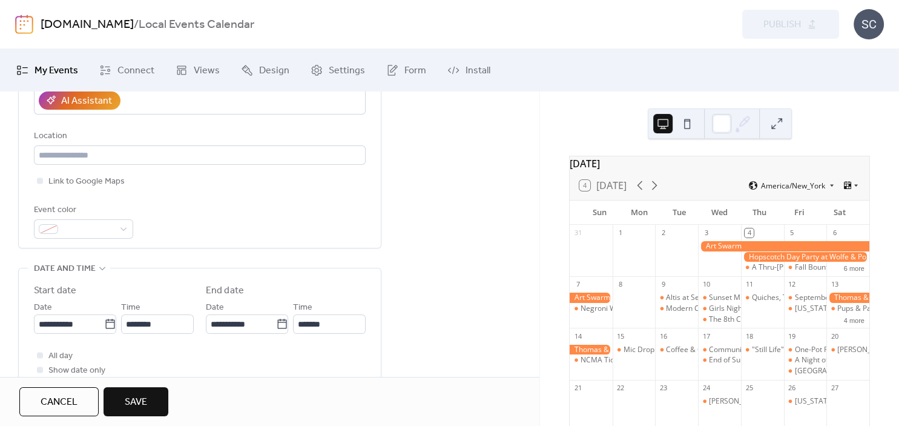
scroll to position [262, 0]
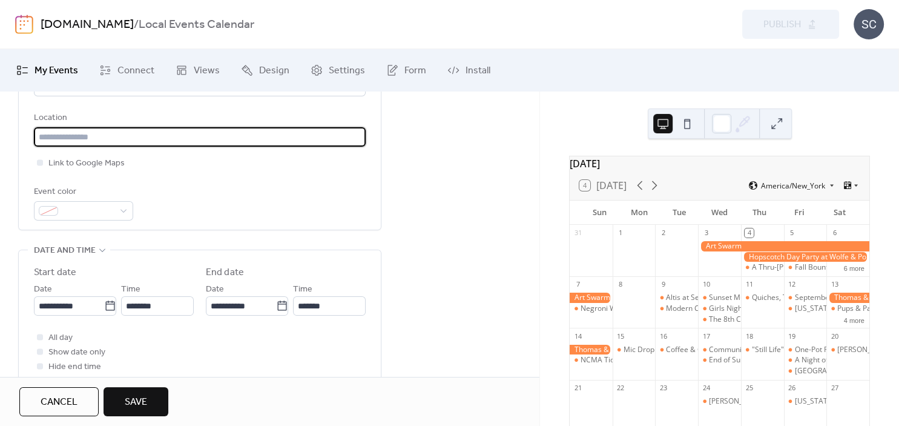
click at [202, 144] on input "text" at bounding box center [200, 136] width 332 height 19
type input "********"
click at [102, 212] on span at bounding box center [88, 211] width 51 height 15
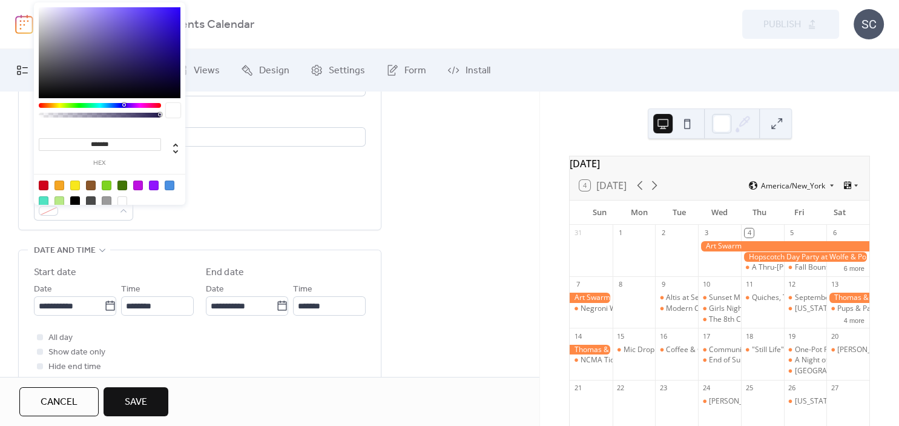
click at [214, 214] on div "Event color" at bounding box center [200, 203] width 332 height 36
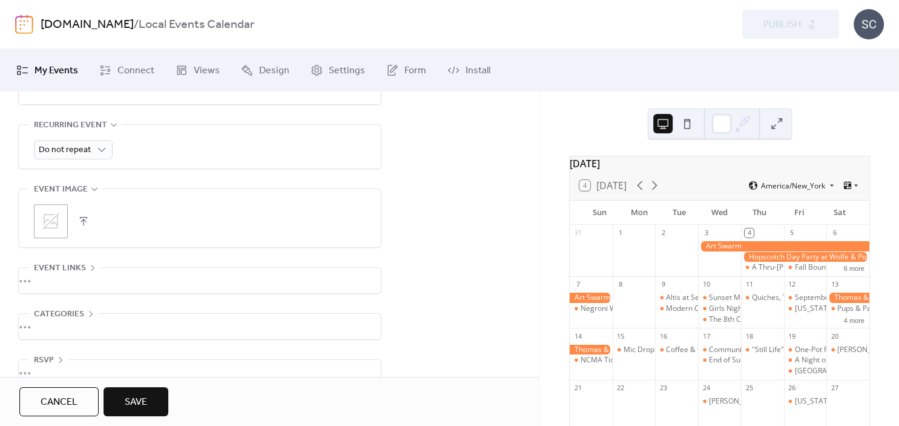
scroll to position [539, 0]
click at [57, 229] on icon at bounding box center [50, 222] width 17 height 17
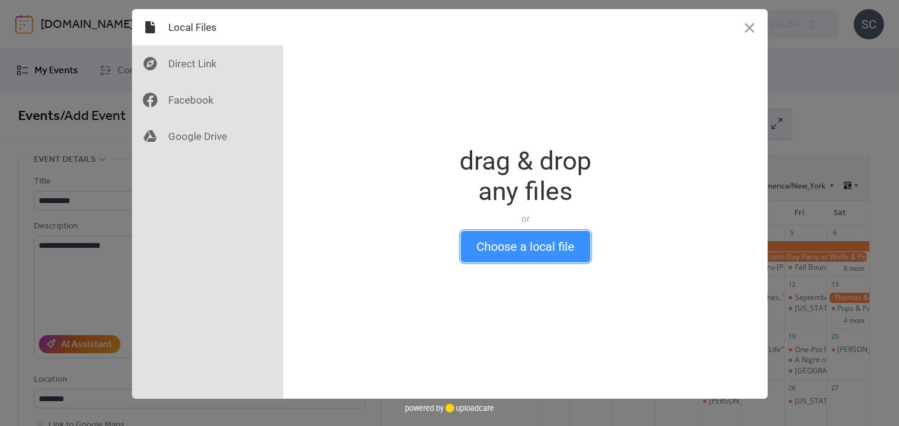
click at [527, 245] on button "Choose a local file" at bounding box center [526, 246] width 130 height 31
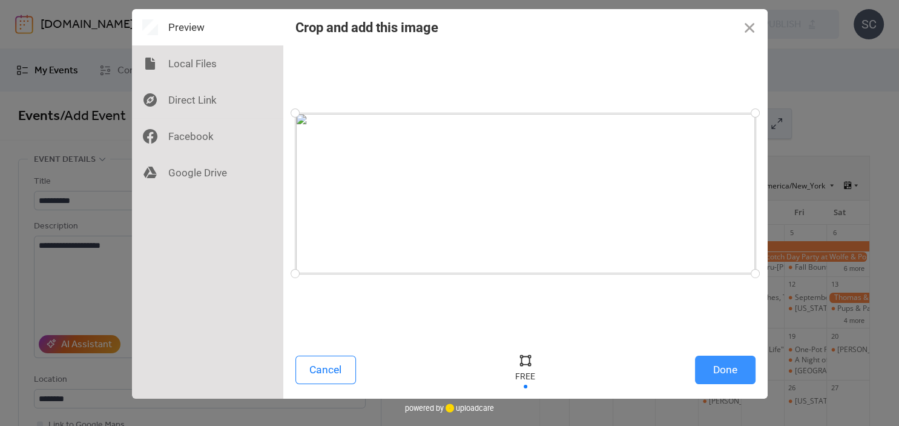
click at [713, 371] on button "Done" at bounding box center [725, 369] width 61 height 28
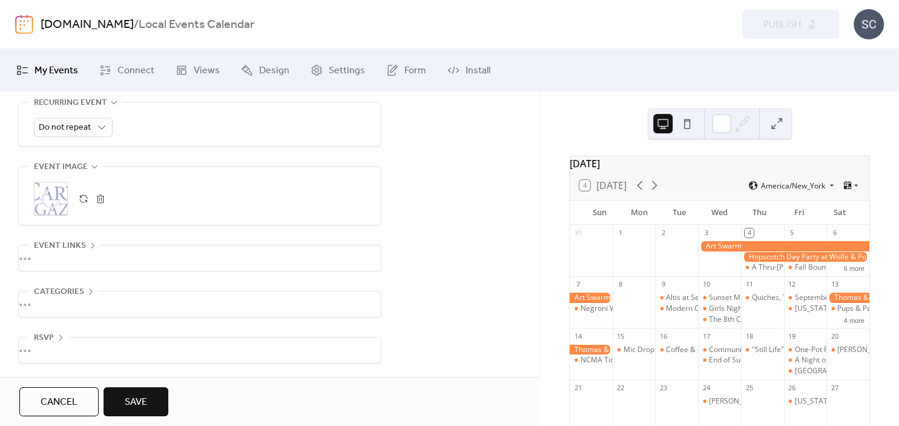
scroll to position [567, 0]
click at [130, 404] on span "Save" at bounding box center [136, 402] width 22 height 15
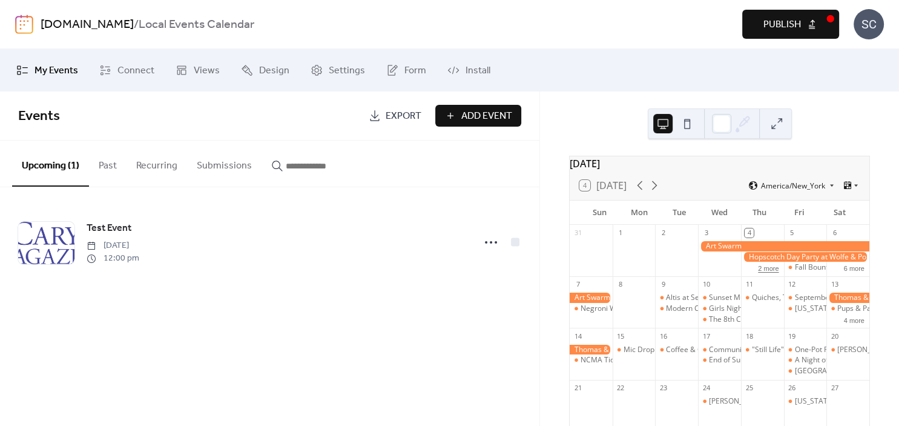
click at [771, 272] on button "2 more" at bounding box center [768, 267] width 30 height 10
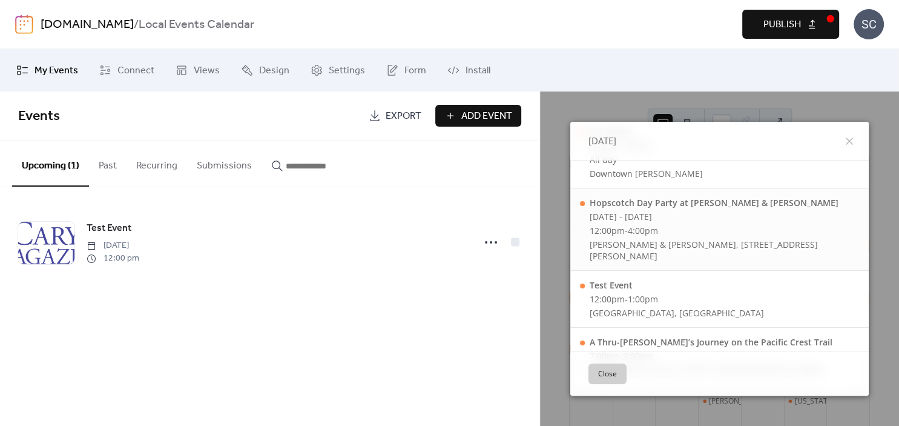
scroll to position [55, 0]
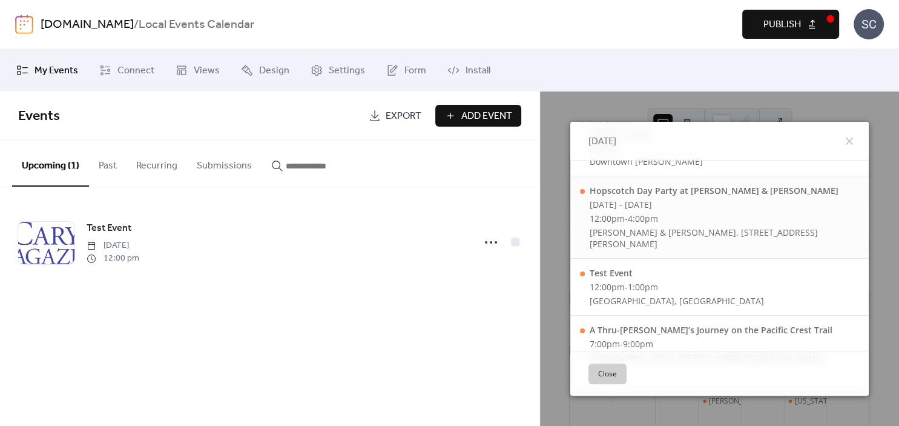
click at [645, 268] on div "Test Event 12:00pm - 1:00pm Cary, NC" at bounding box center [677, 286] width 174 height 39
click at [650, 267] on div "Test Event" at bounding box center [677, 273] width 174 height 12
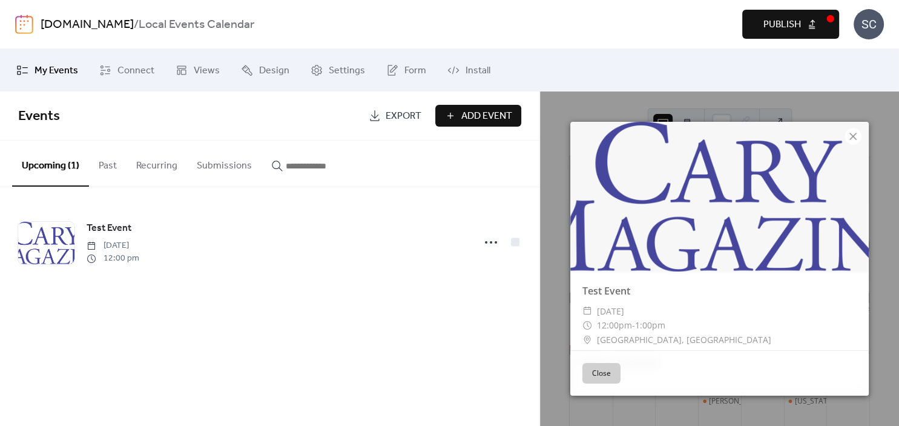
scroll to position [30, 0]
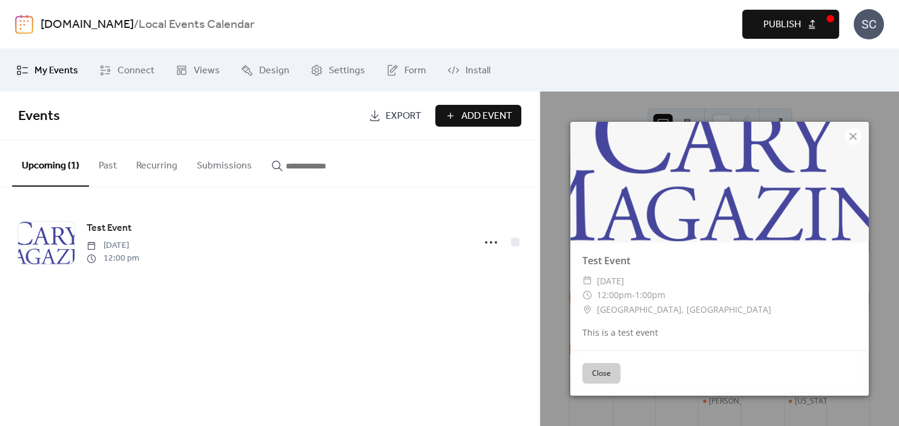
click at [53, 167] on button "Upcoming (1)" at bounding box center [50, 163] width 77 height 46
click at [781, 30] on span "Publish" at bounding box center [783, 25] width 38 height 15
click at [404, 68] on span "Form" at bounding box center [415, 71] width 22 height 15
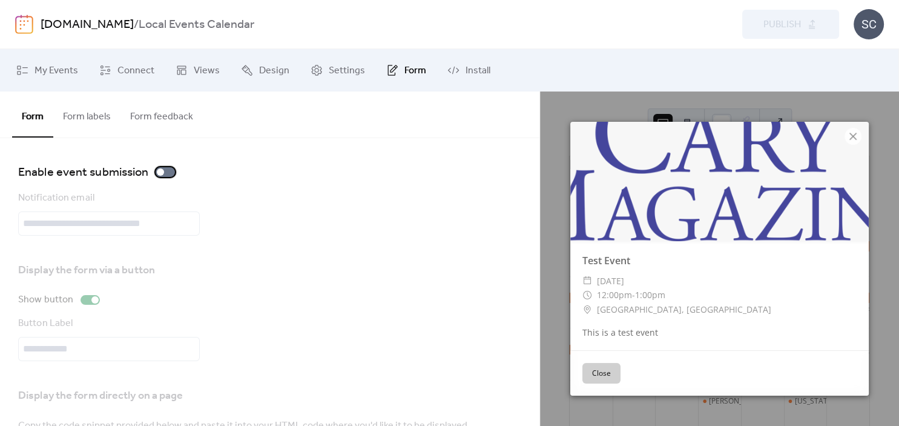
click at [160, 169] on div at bounding box center [160, 171] width 7 height 7
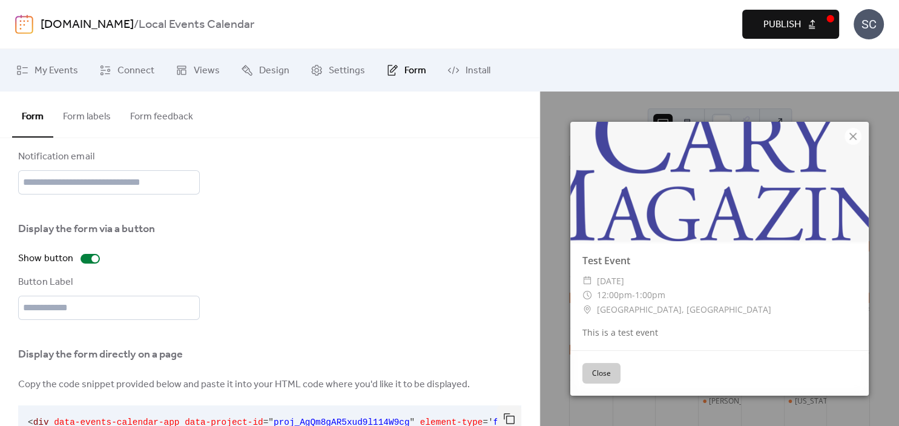
scroll to position [41, 0]
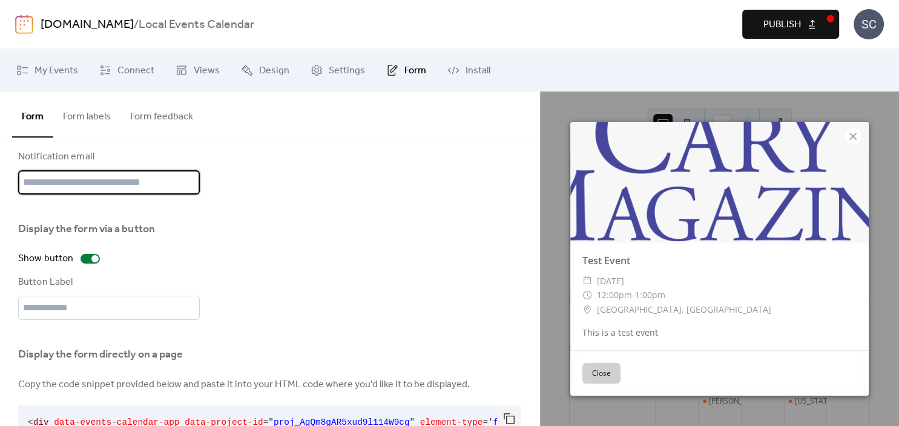
click at [117, 193] on input "text" at bounding box center [109, 182] width 182 height 24
click at [289, 194] on div "Notification email" at bounding box center [269, 172] width 503 height 45
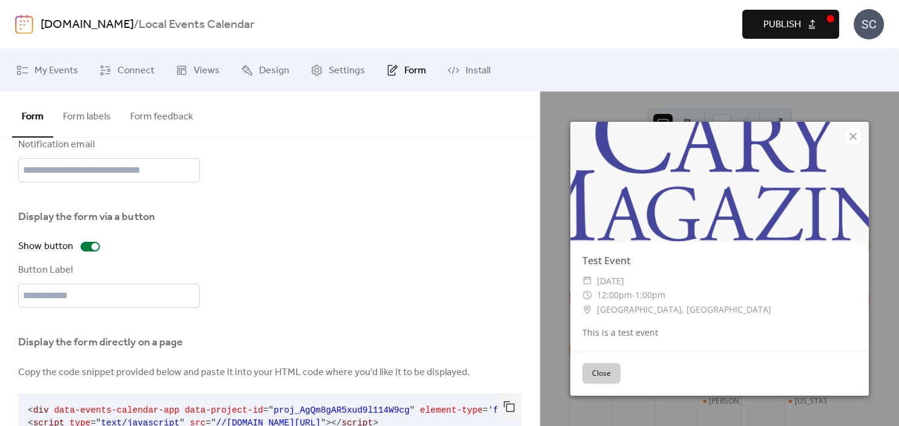
scroll to position [53, 0]
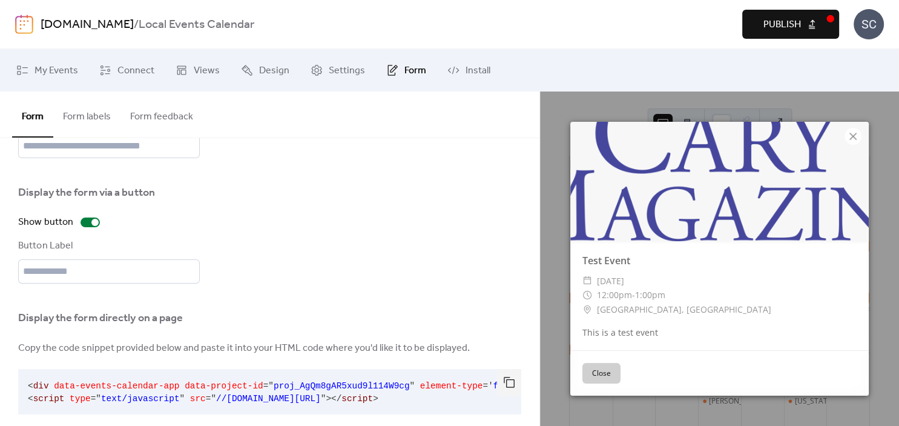
click at [189, 229] on div "Show button" at bounding box center [109, 222] width 182 height 15
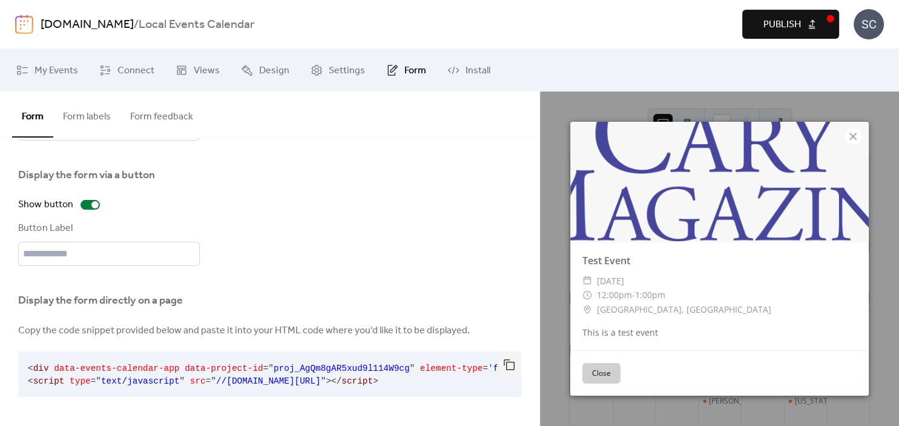
click at [207, 368] on span "data-project-id" at bounding box center [224, 368] width 79 height 10
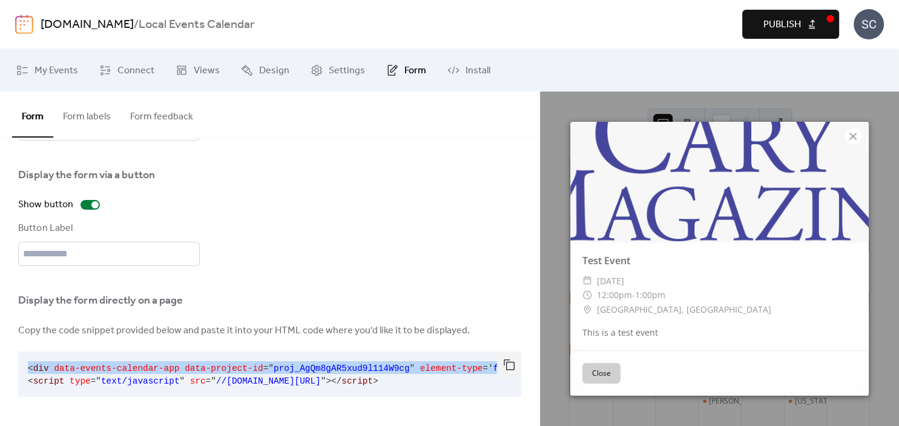
click at [207, 368] on span "data-project-id" at bounding box center [224, 368] width 79 height 10
click at [511, 374] on button "button" at bounding box center [509, 364] width 24 height 27
click at [791, 22] on span "Publish" at bounding box center [783, 25] width 38 height 15
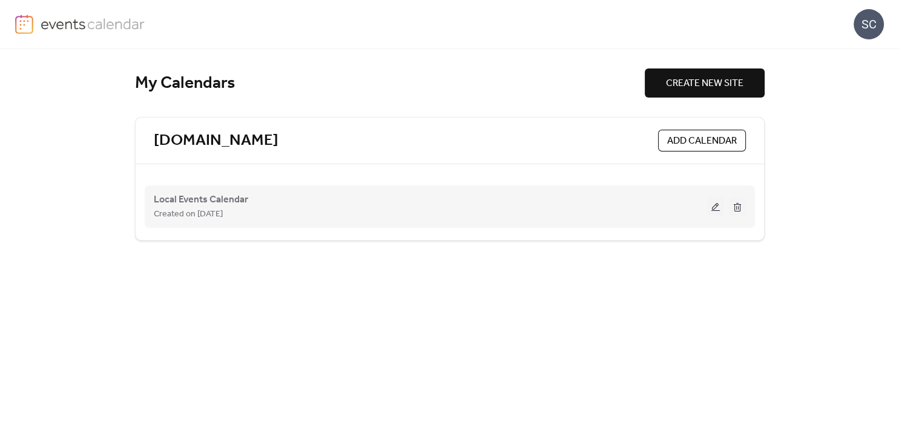
click at [718, 202] on button at bounding box center [715, 206] width 17 height 18
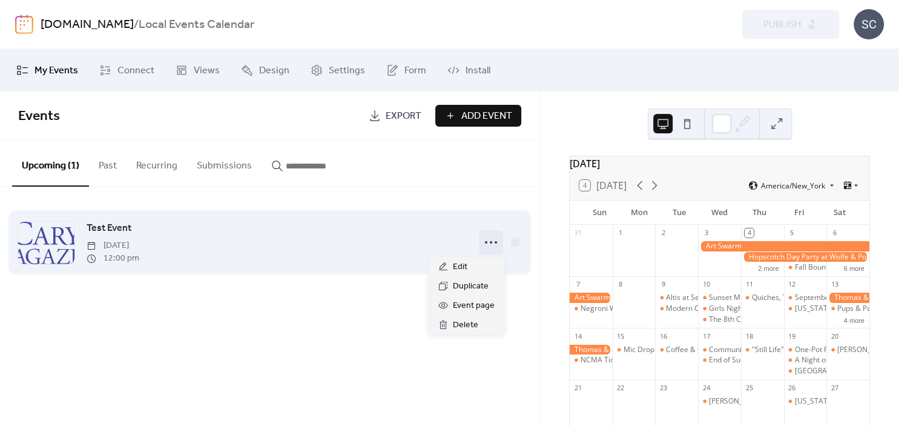
click at [496, 243] on circle at bounding box center [496, 242] width 2 height 2
click at [517, 242] on div at bounding box center [515, 241] width 8 height 8
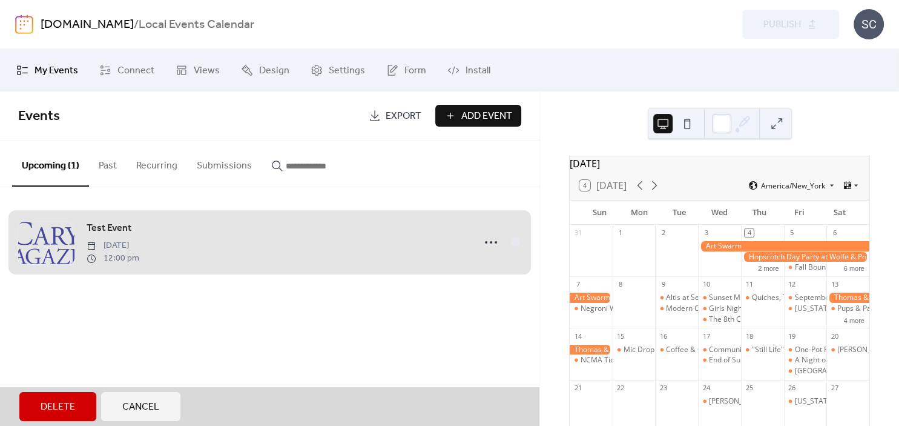
click at [517, 242] on div "Test Event [DATE] 12:00 pm" at bounding box center [269, 242] width 503 height 74
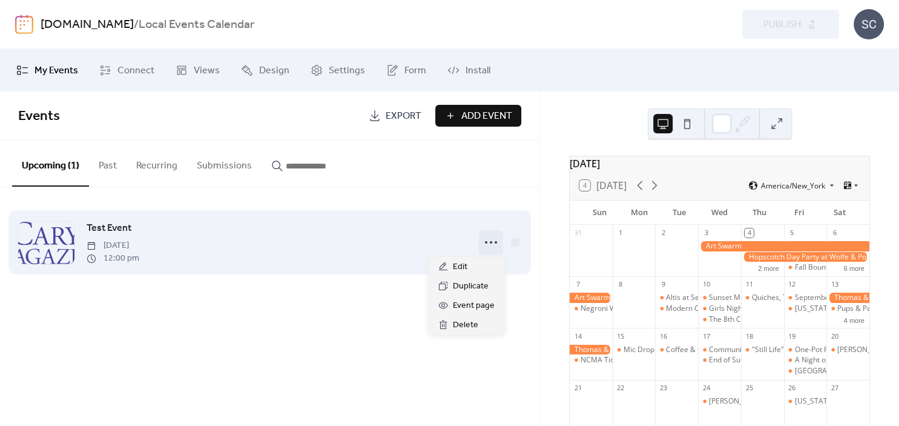
click at [487, 240] on icon at bounding box center [490, 242] width 19 height 19
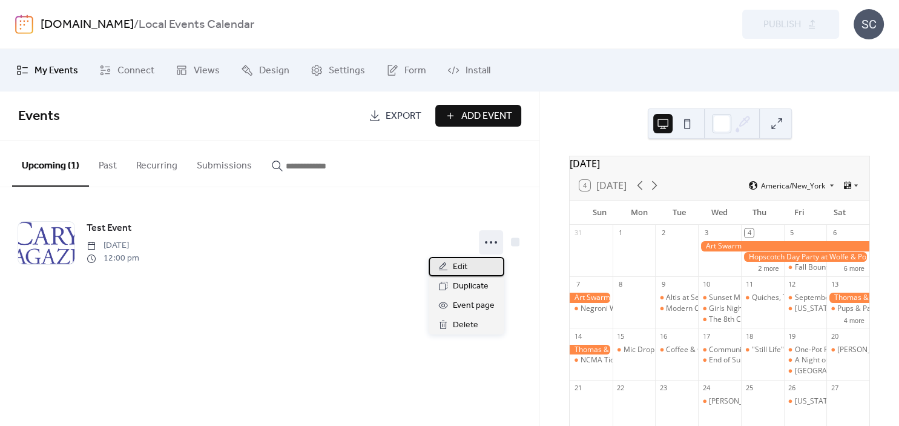
click at [459, 268] on span "Edit" at bounding box center [460, 267] width 15 height 15
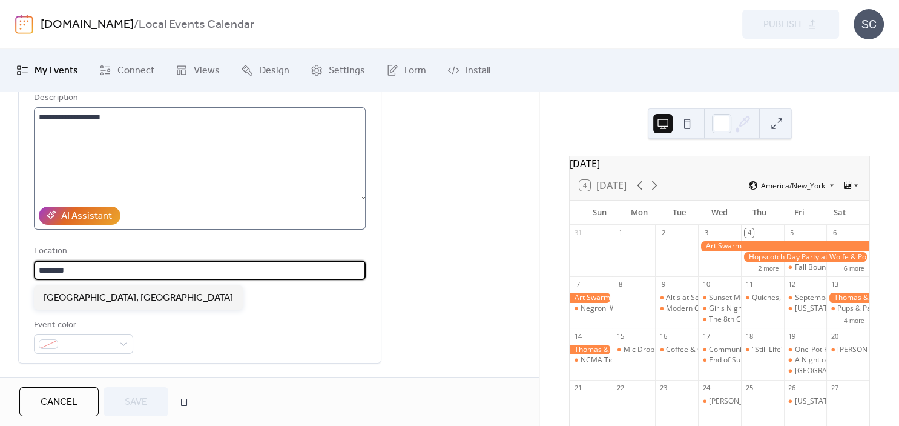
click at [195, 276] on input "********" at bounding box center [200, 269] width 332 height 19
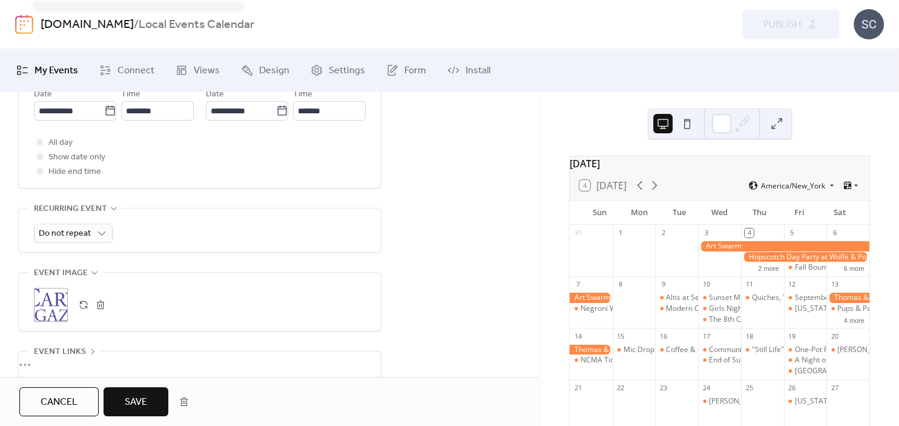
scroll to position [567, 0]
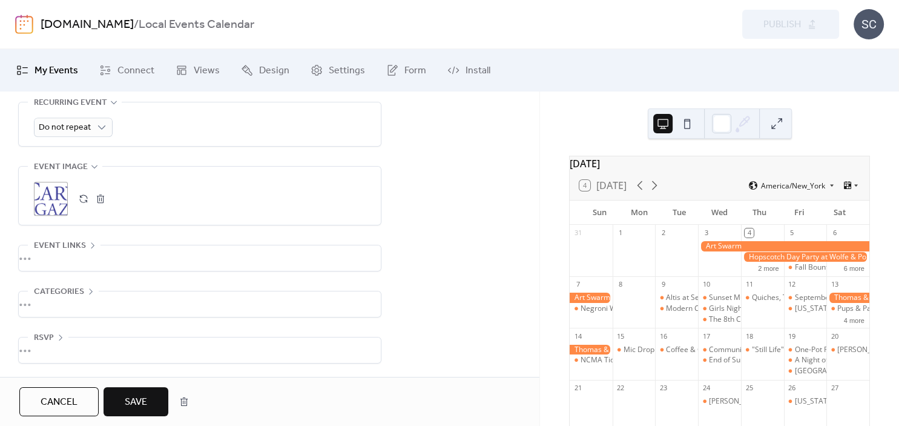
click at [65, 348] on div "•••" at bounding box center [200, 349] width 362 height 25
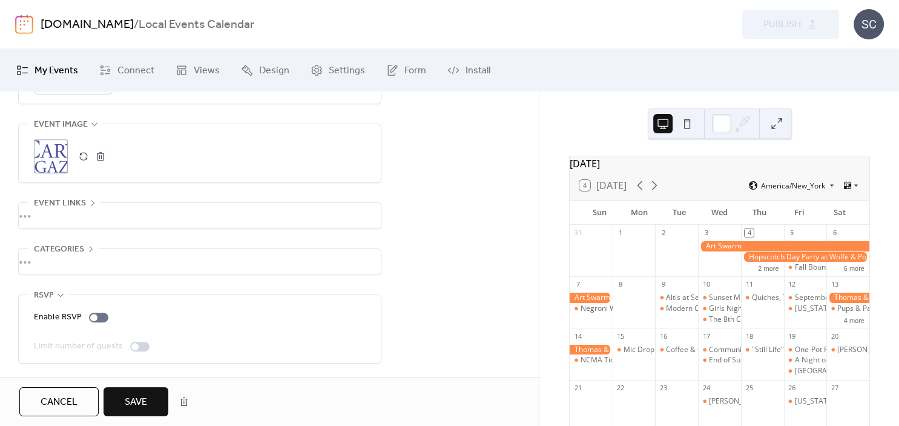
click at [99, 262] on div "•••" at bounding box center [200, 261] width 362 height 25
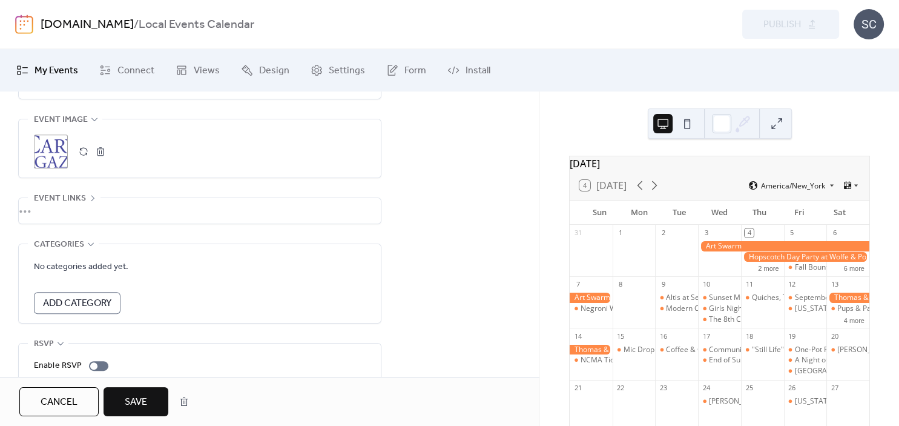
click at [129, 211] on div "•••" at bounding box center [200, 210] width 362 height 25
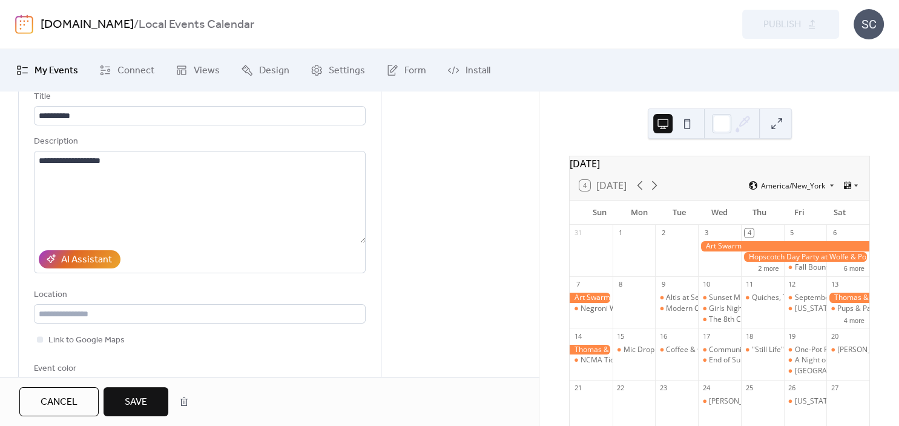
scroll to position [0, 0]
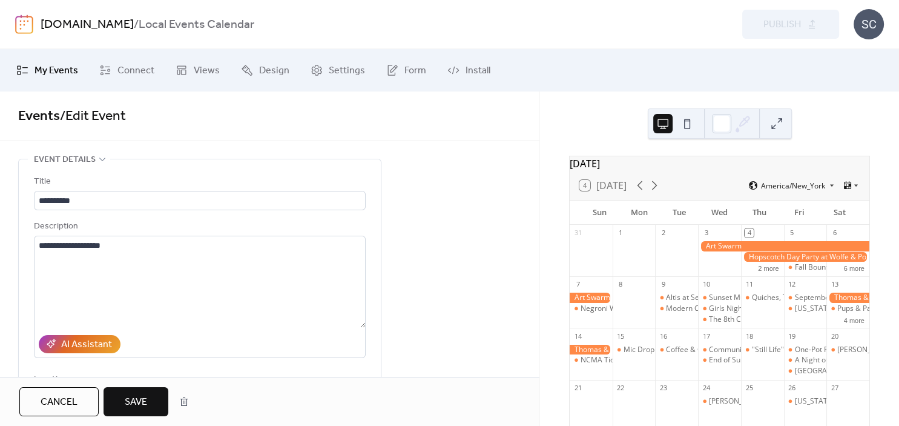
click at [61, 65] on span "My Events" at bounding box center [57, 71] width 44 height 15
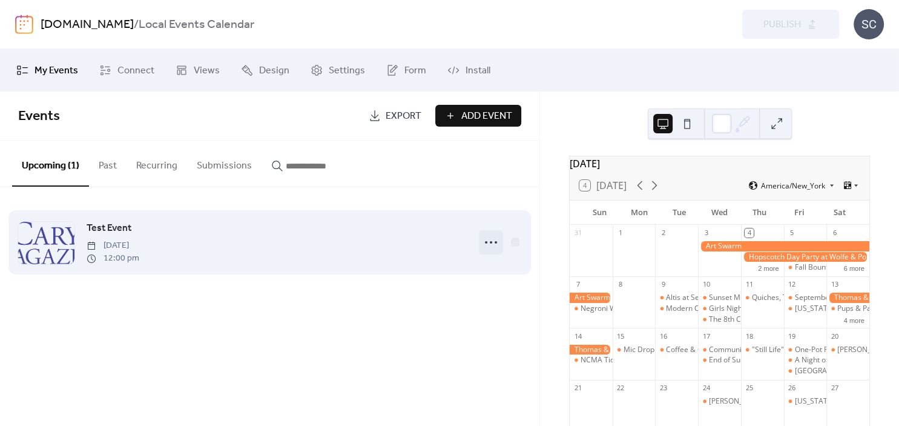
click at [487, 243] on circle at bounding box center [486, 242] width 2 height 2
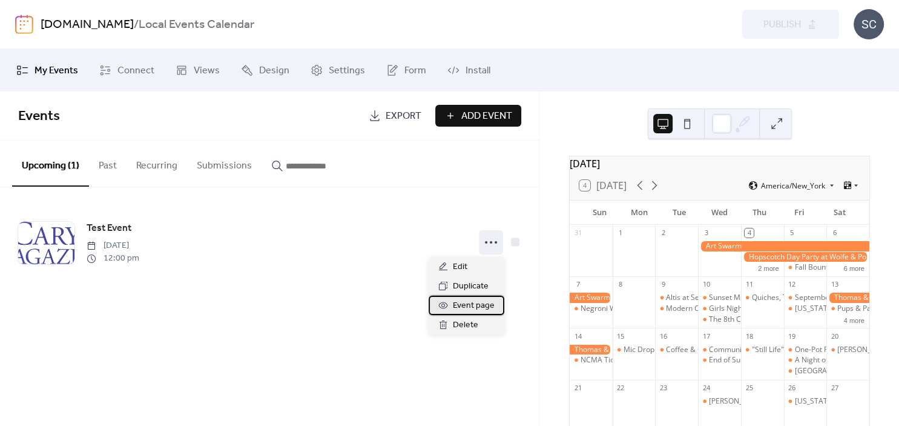
click at [467, 311] on span "Event page" at bounding box center [474, 306] width 42 height 15
